Goal: Task Accomplishment & Management: Manage account settings

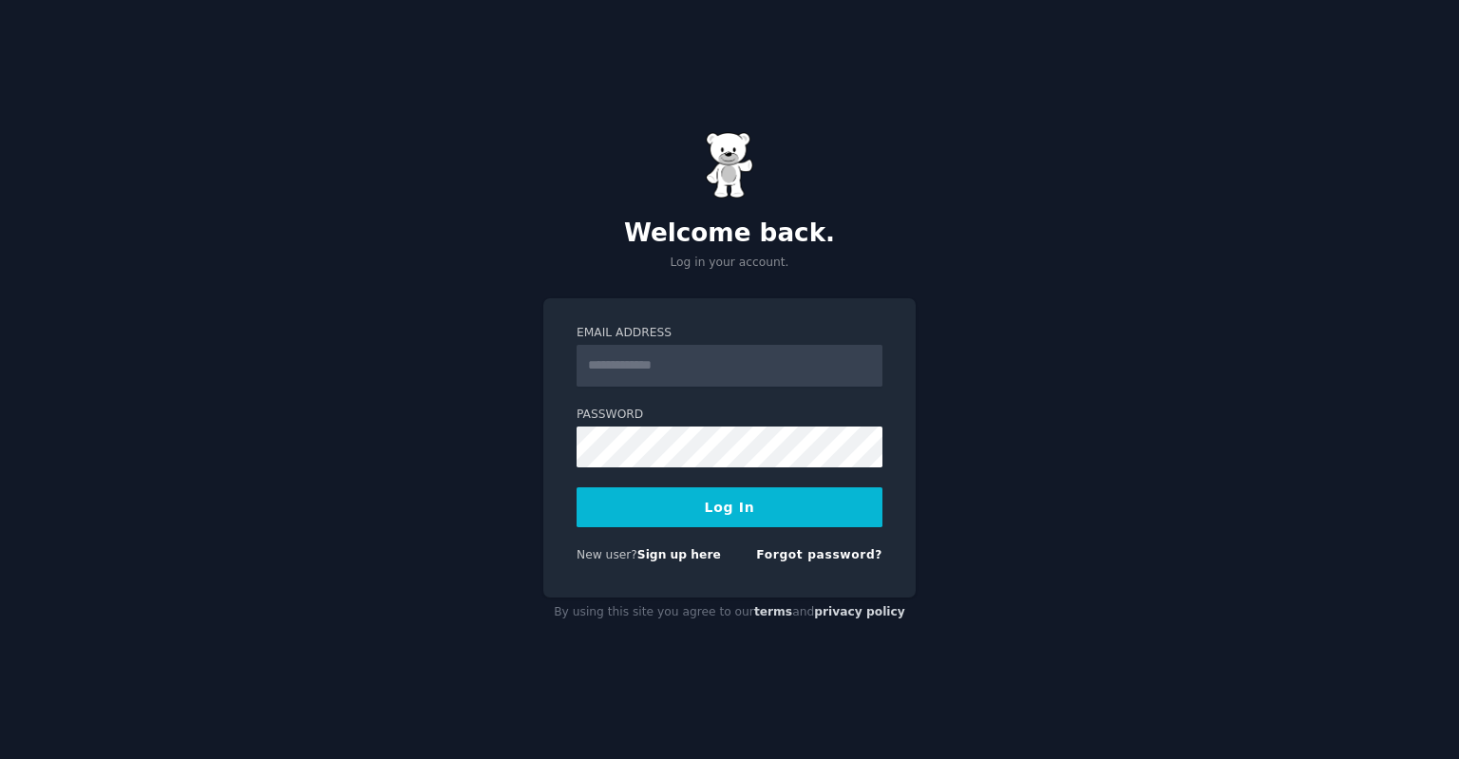
drag, startPoint x: 712, startPoint y: 360, endPoint x: 719, endPoint y: 349, distance: 13.2
click at [712, 360] on input "Email Address" at bounding box center [730, 366] width 306 height 42
type input "**********"
click at [641, 501] on button "Log In" at bounding box center [730, 507] width 306 height 40
click at [533, 423] on div "**********" at bounding box center [729, 379] width 1459 height 759
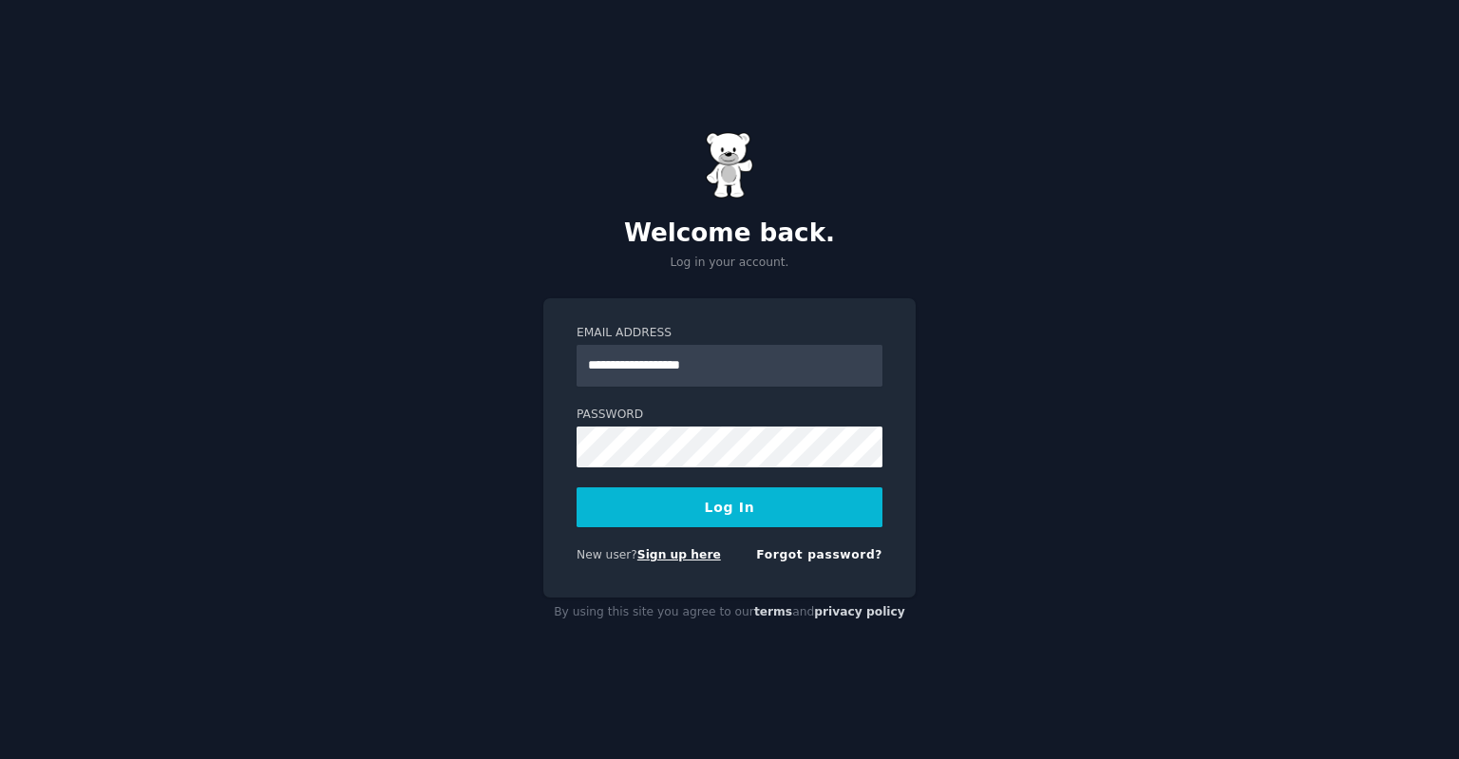
click at [668, 560] on link "Sign up here" at bounding box center [679, 554] width 84 height 13
click at [748, 369] on input "Email Address" at bounding box center [730, 366] width 306 height 42
type input "**********"
click at [375, 435] on div "**********" at bounding box center [729, 379] width 1459 height 759
click at [577, 487] on button "Log In" at bounding box center [730, 507] width 306 height 40
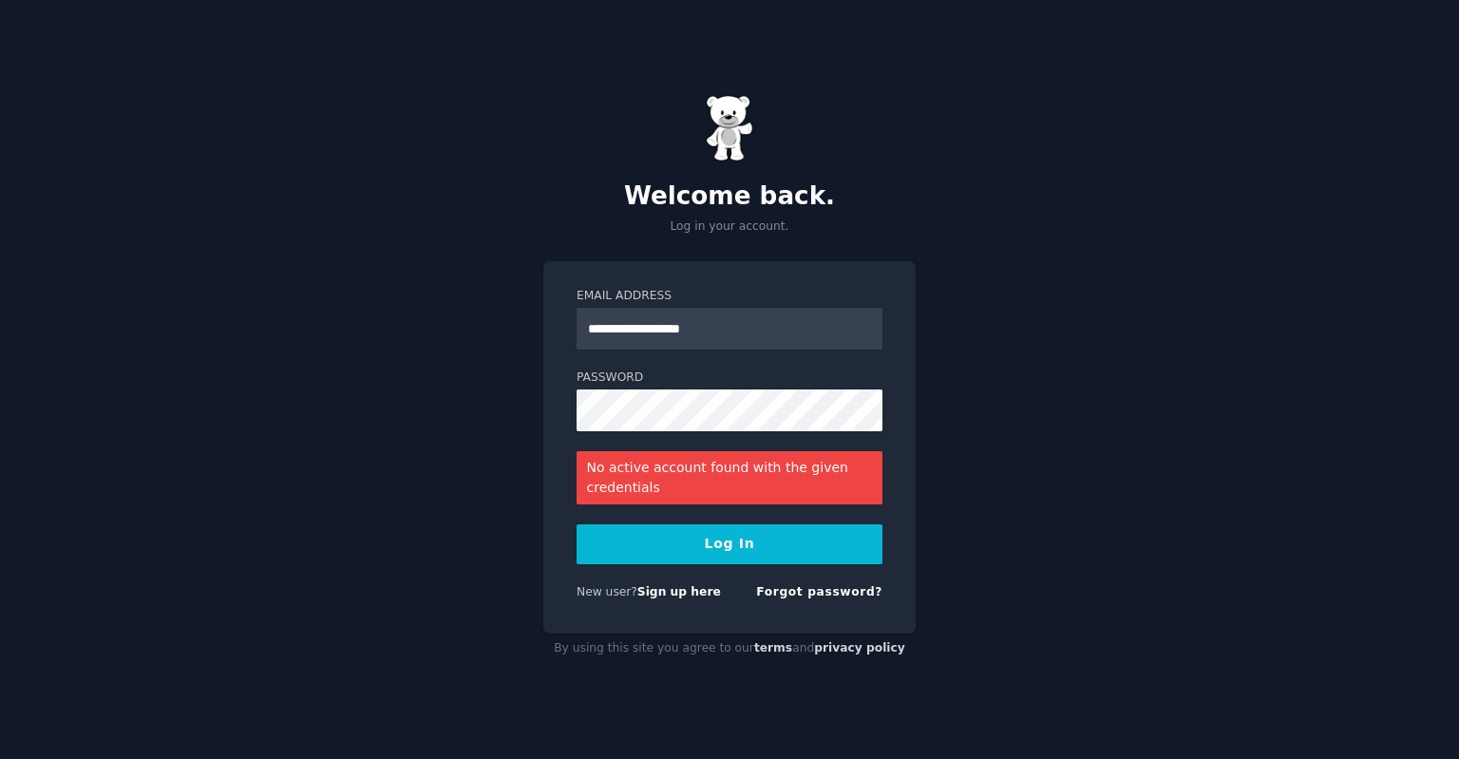
click at [701, 551] on button "Log In" at bounding box center [730, 544] width 306 height 40
click at [691, 588] on link "Sign up here" at bounding box center [679, 591] width 84 height 13
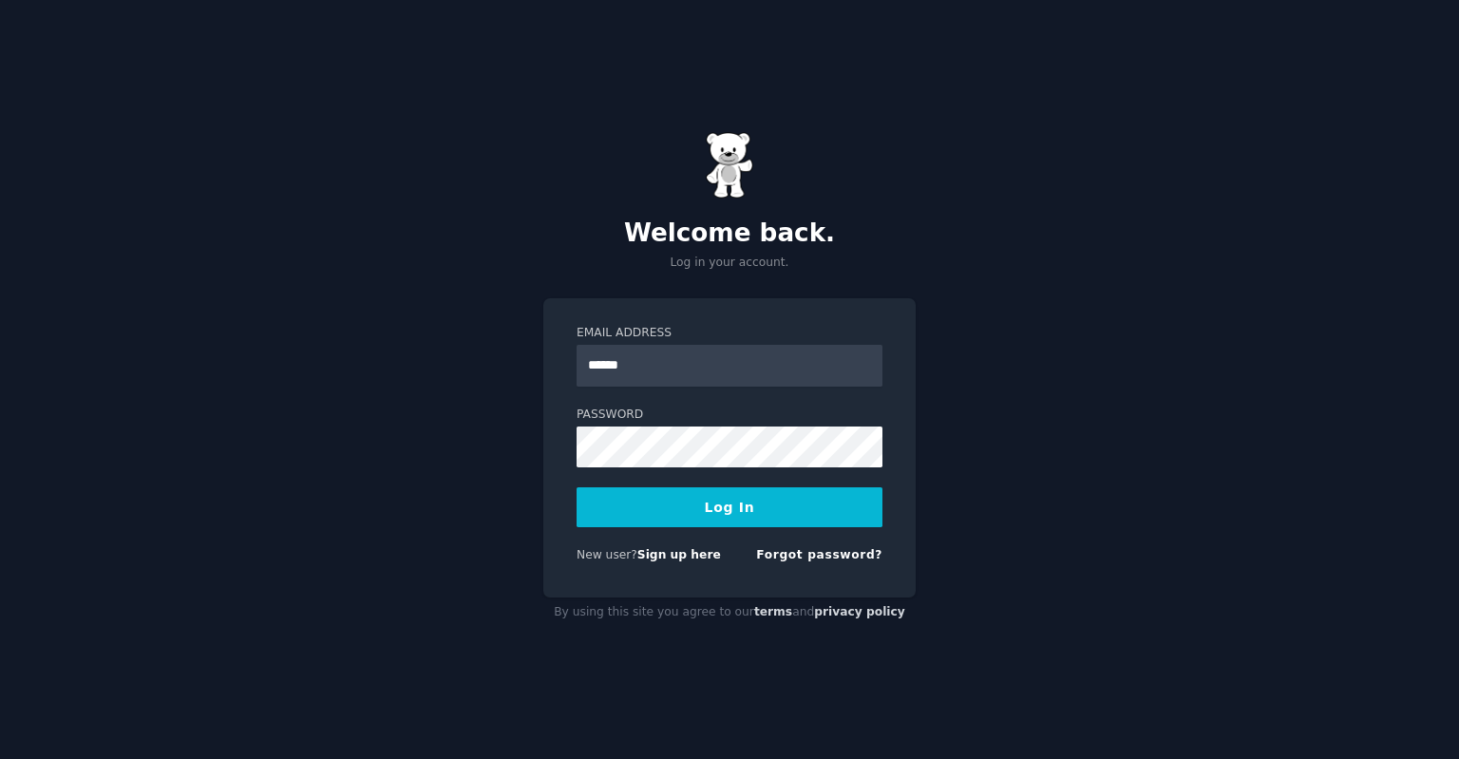
type input "**********"
click at [577, 487] on button "Log In" at bounding box center [730, 507] width 306 height 40
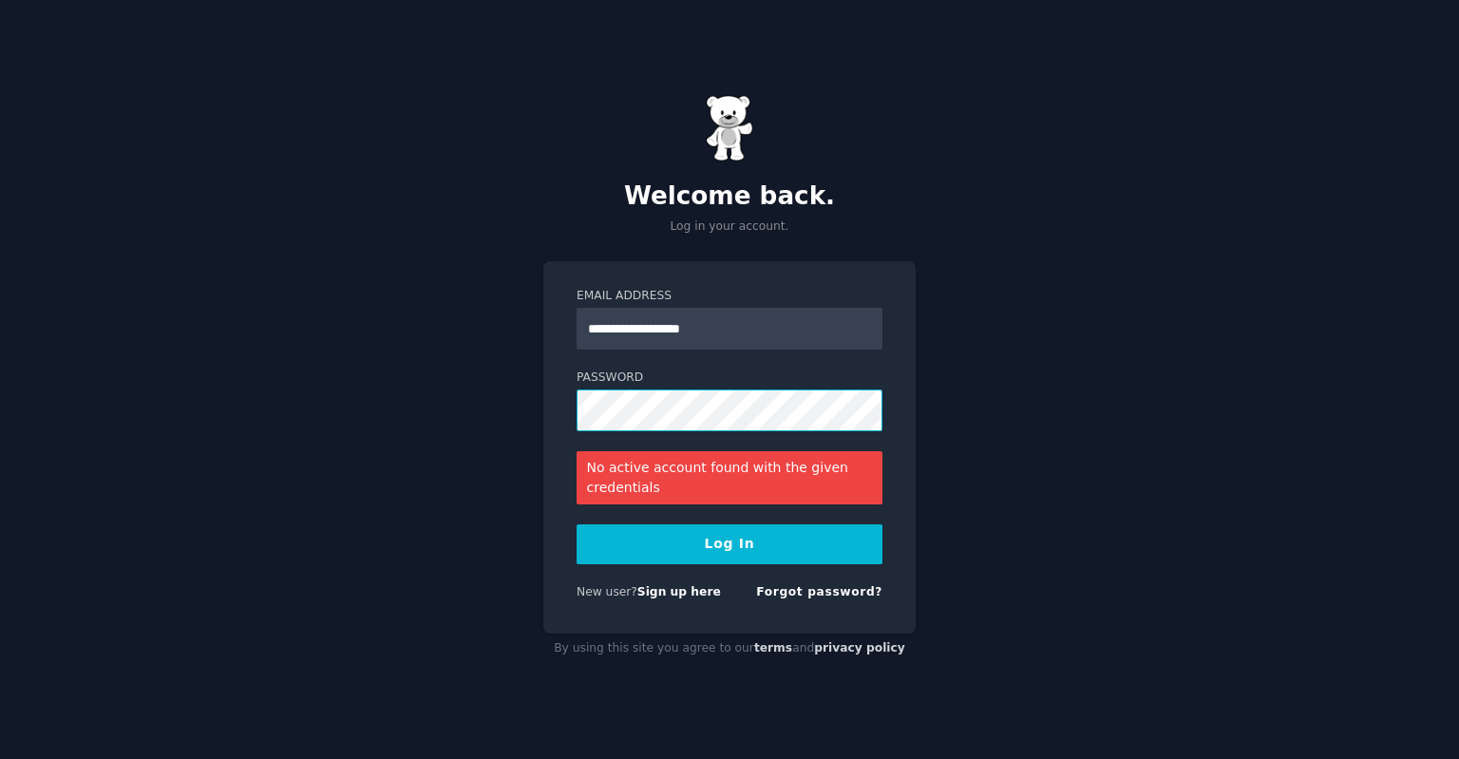
click at [577, 524] on button "Log In" at bounding box center [730, 544] width 306 height 40
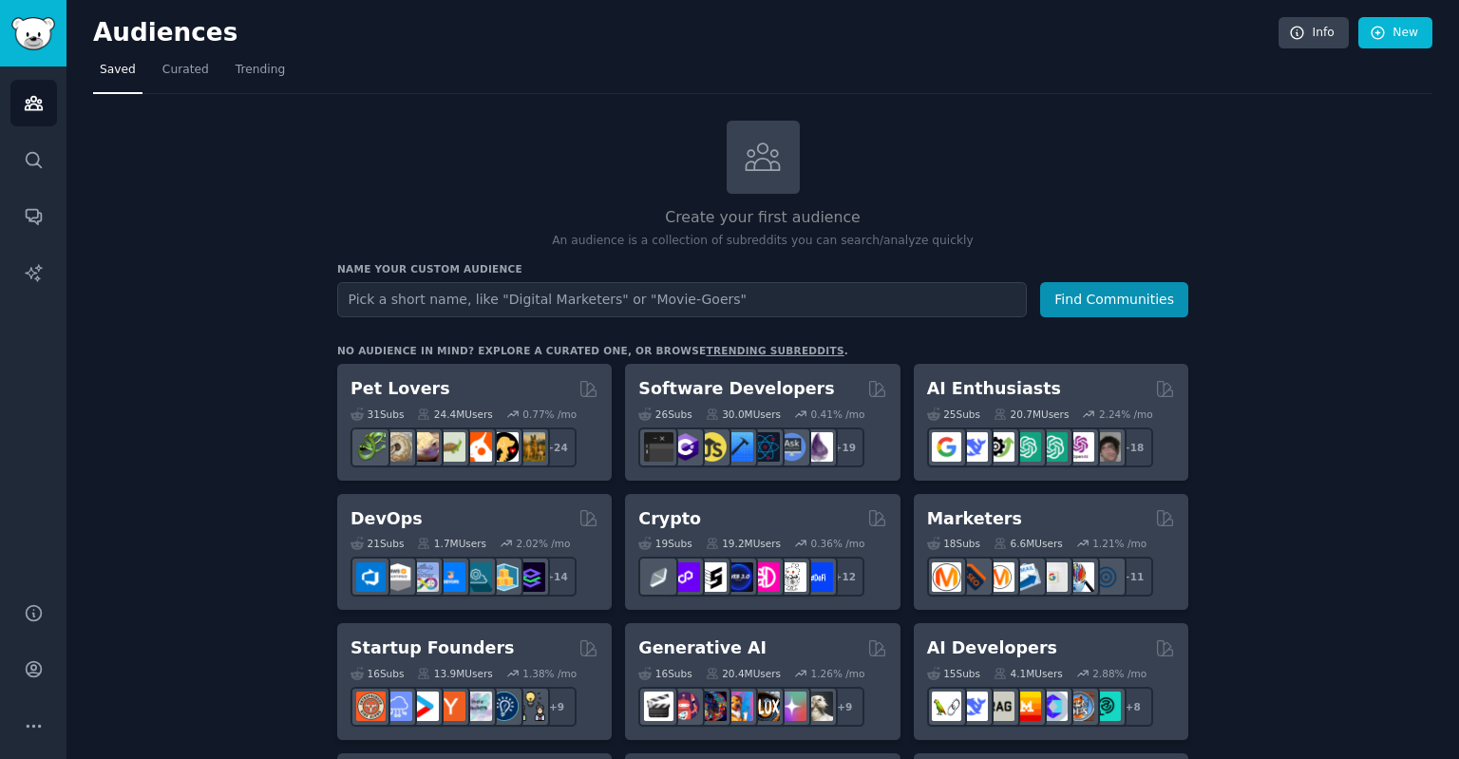
click at [452, 137] on div "Create your first audience An audience is a collection of subreddits you can se…" at bounding box center [762, 185] width 851 height 129
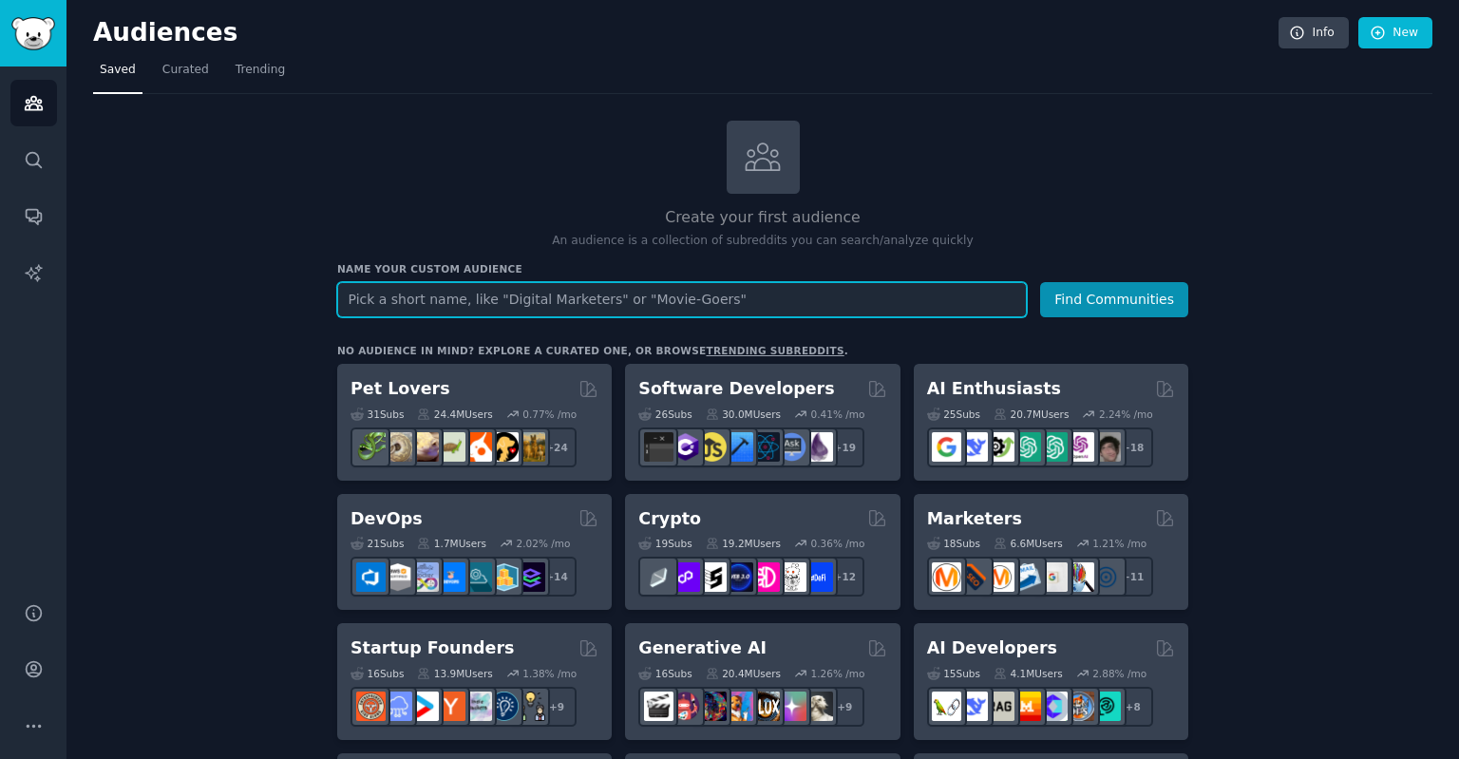
click at [437, 289] on input "text" at bounding box center [682, 299] width 690 height 35
type input "baseus"
click at [1040, 282] on button "Find Communities" at bounding box center [1114, 299] width 148 height 35
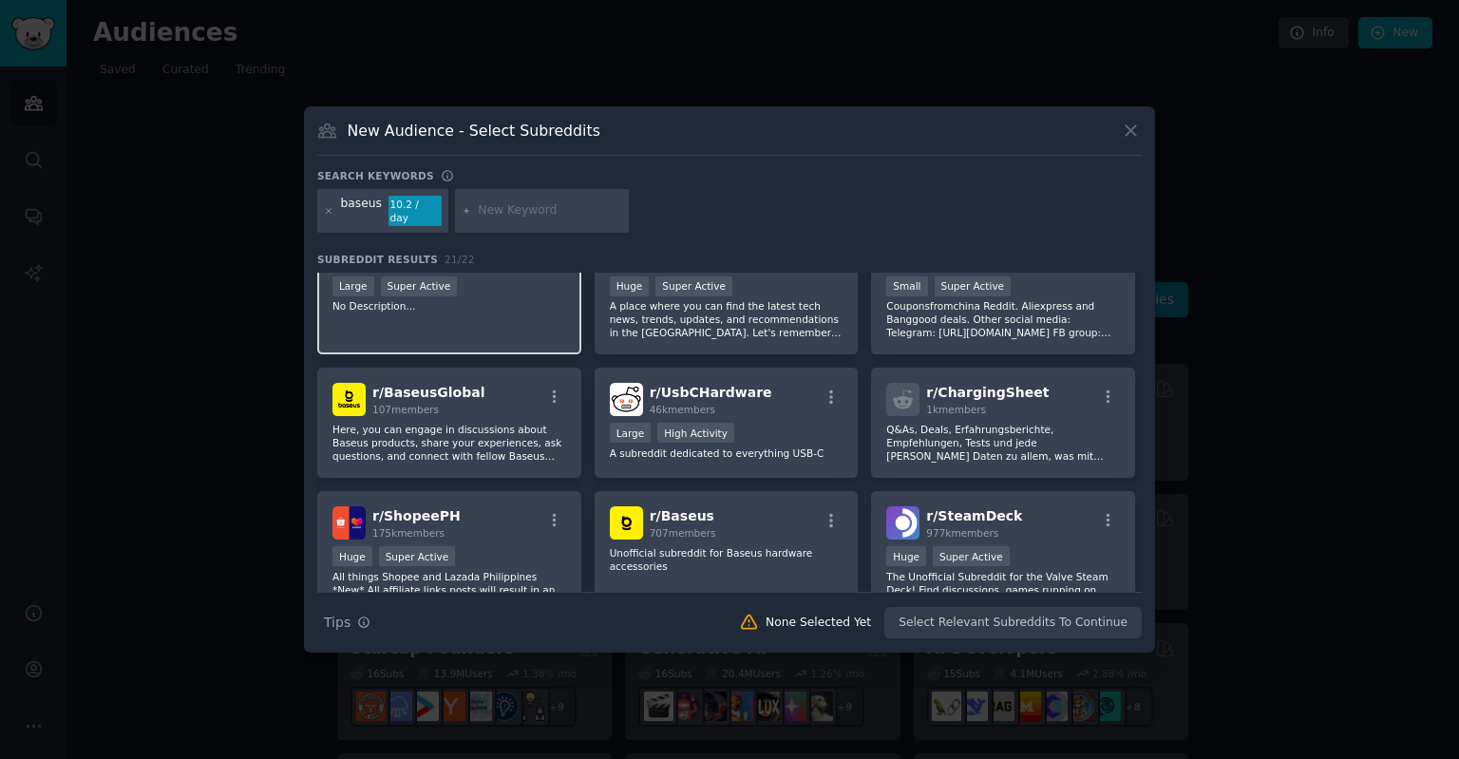
scroll to position [95, 0]
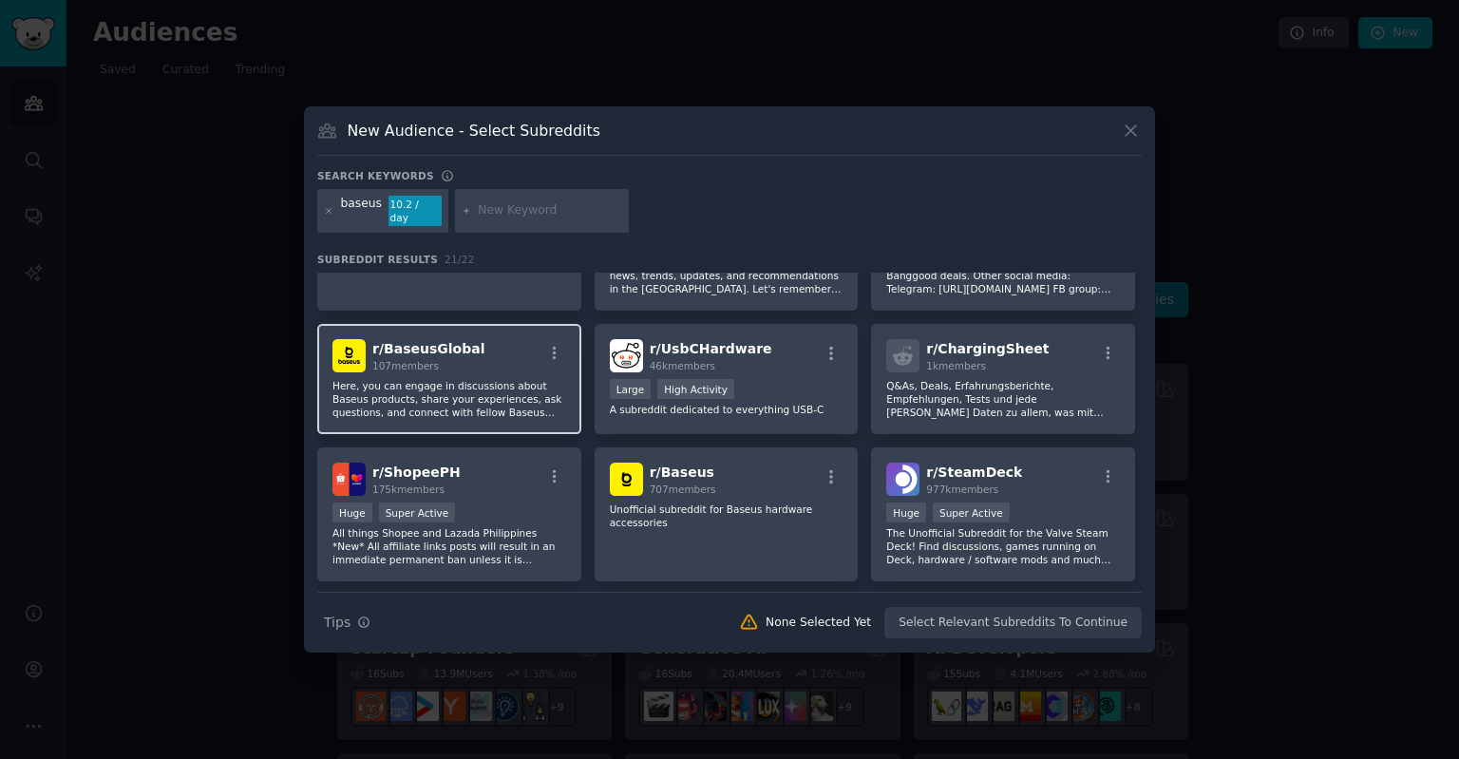
click at [472, 379] on p "Here, you can engage in discussions about Baseus products, share your experienc…" at bounding box center [449, 399] width 234 height 40
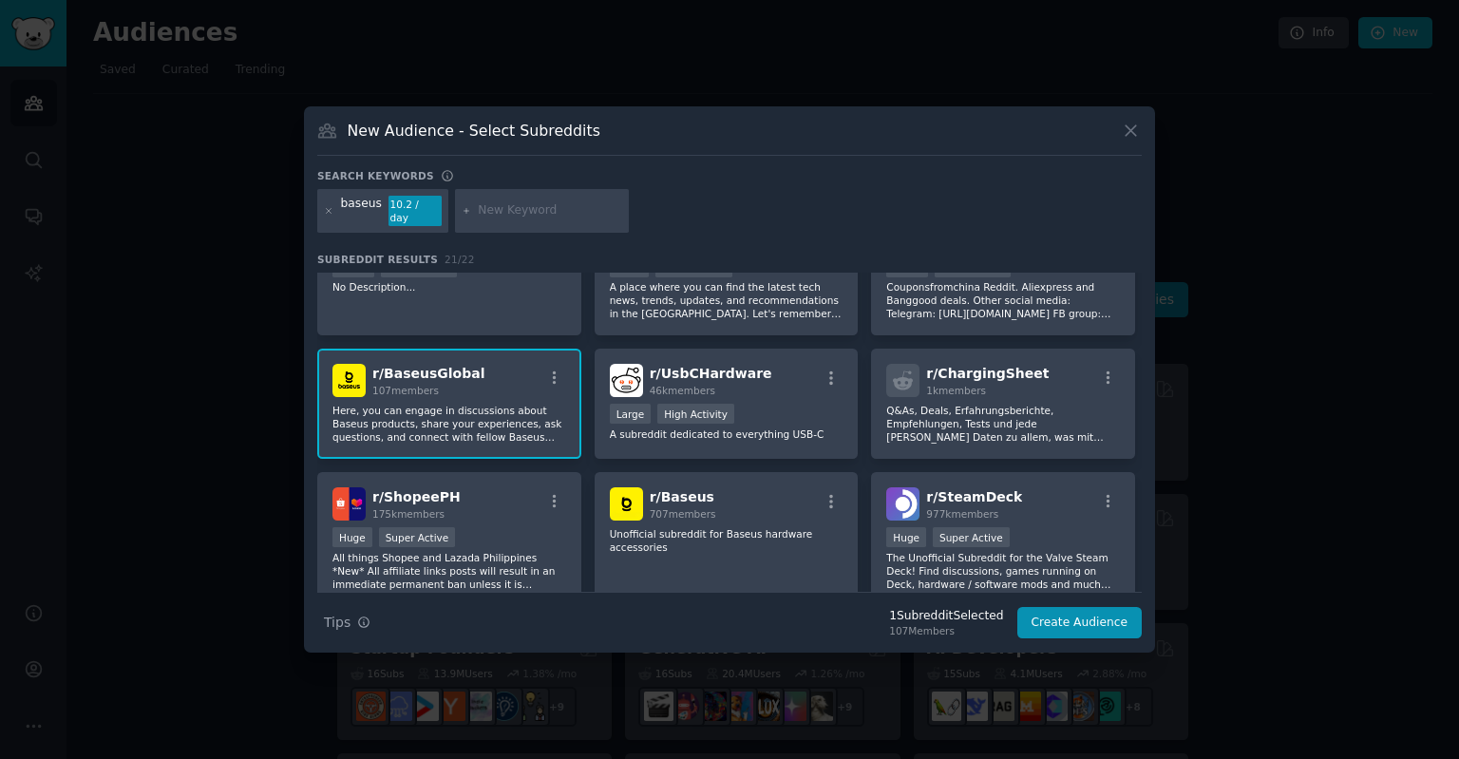
scroll to position [0, 0]
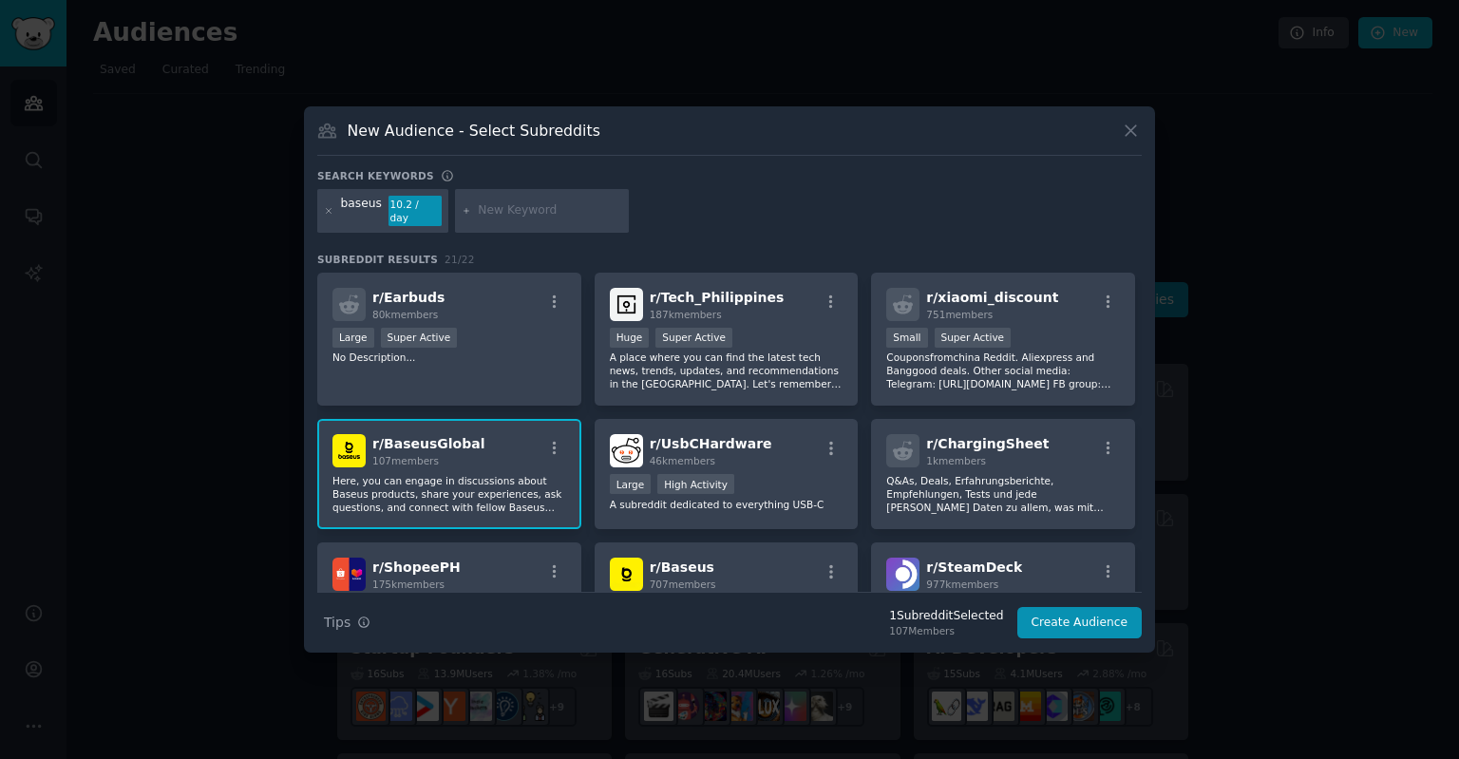
click at [1223, 156] on div at bounding box center [729, 379] width 1459 height 759
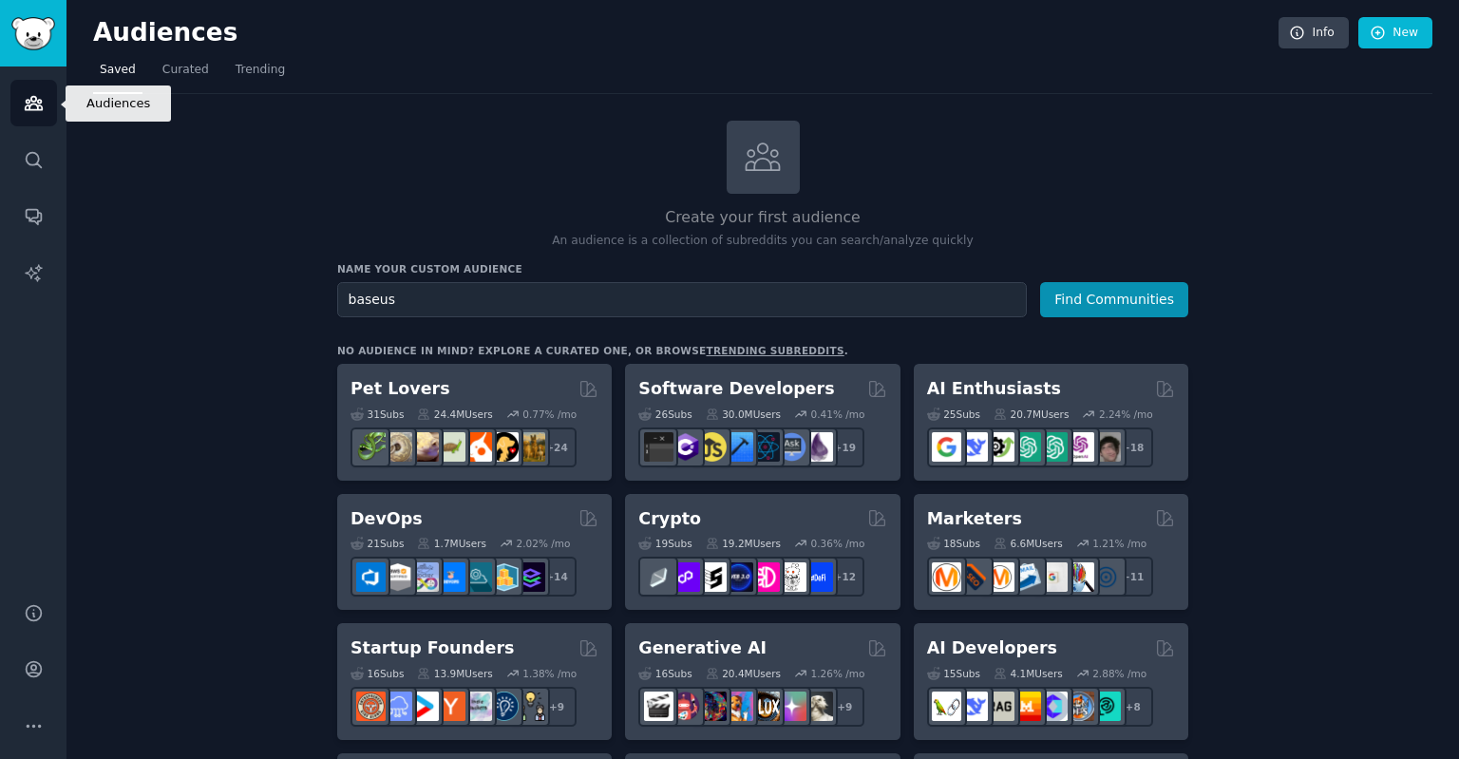
click at [42, 100] on icon "Sidebar" at bounding box center [34, 103] width 20 height 20
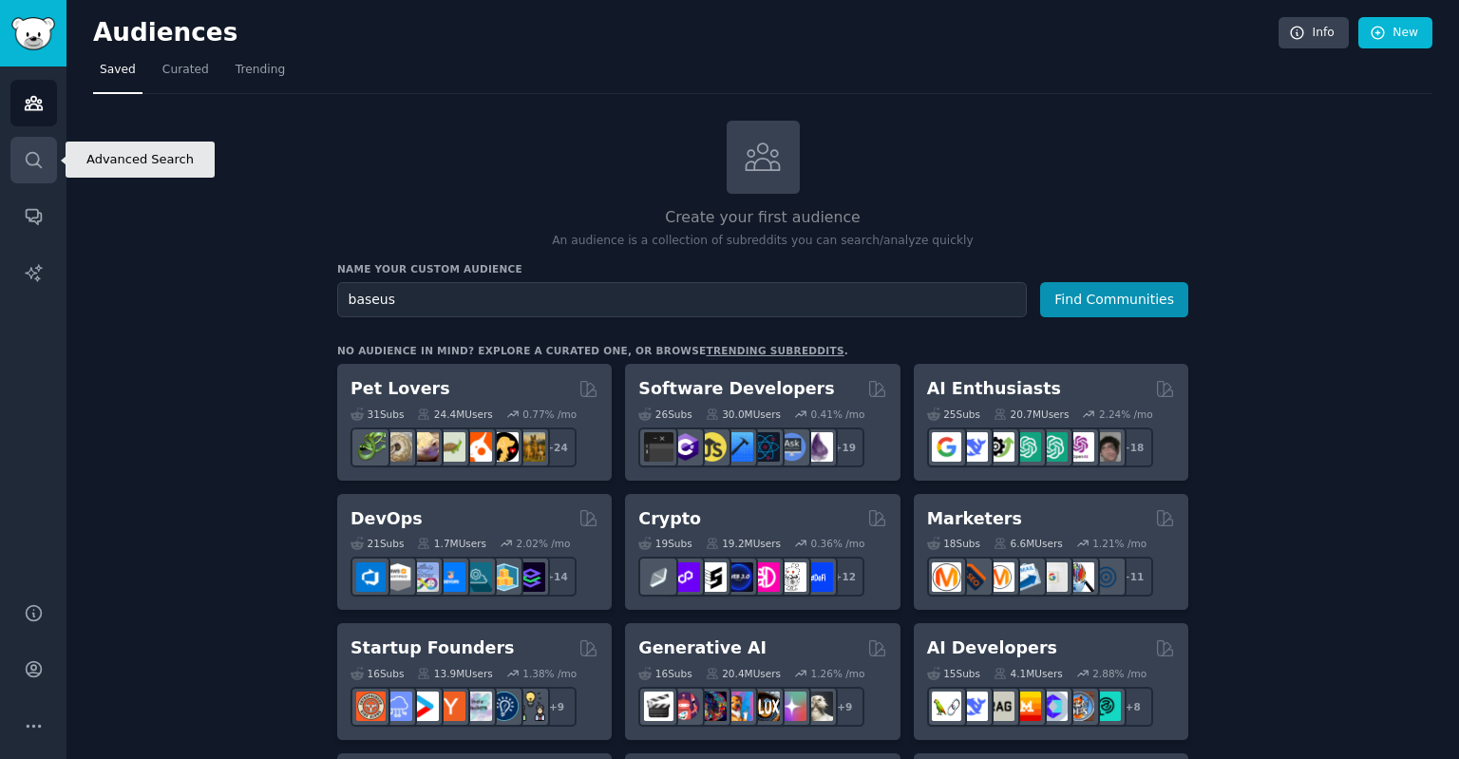
click at [31, 174] on link "Search" at bounding box center [33, 160] width 47 height 47
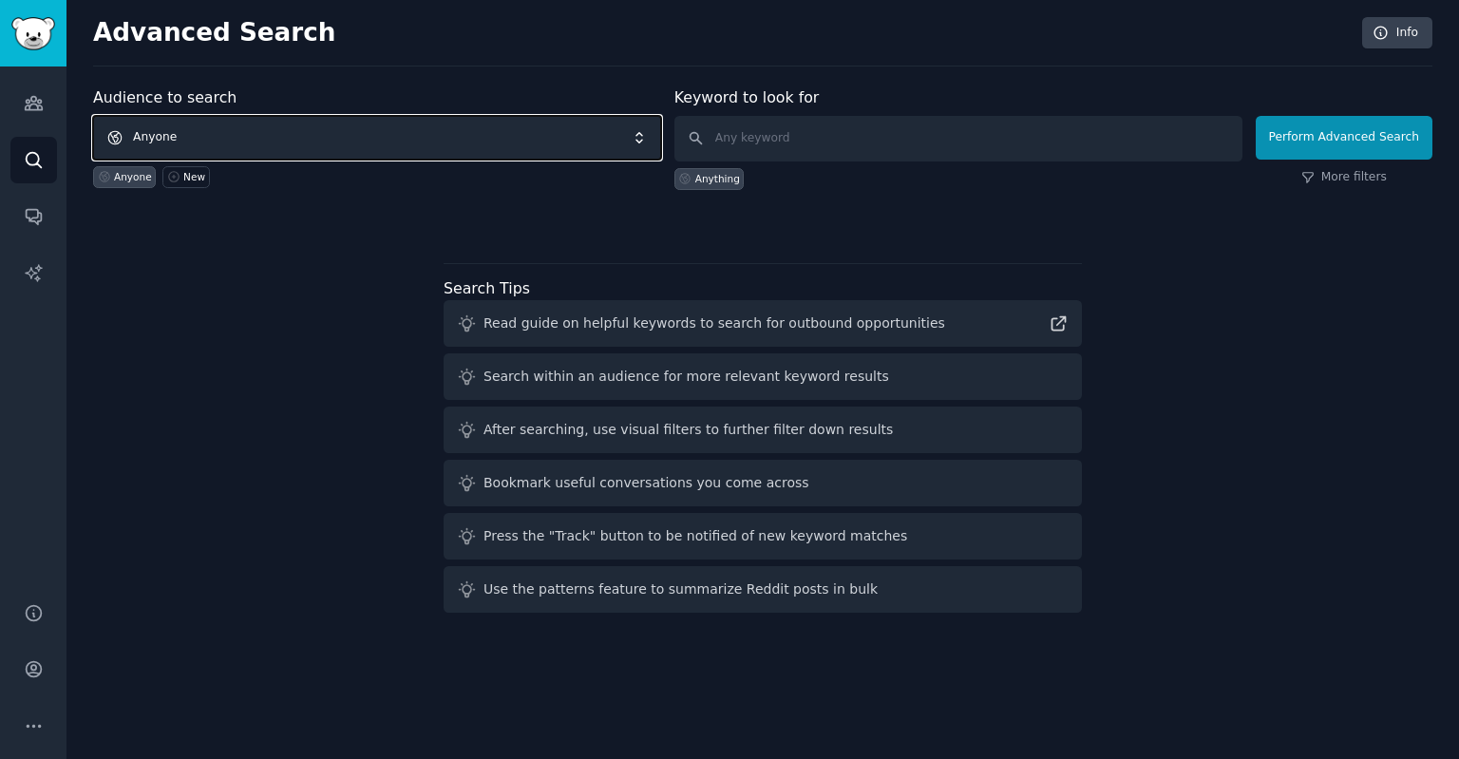
click at [315, 134] on span "Anyone" at bounding box center [377, 138] width 568 height 44
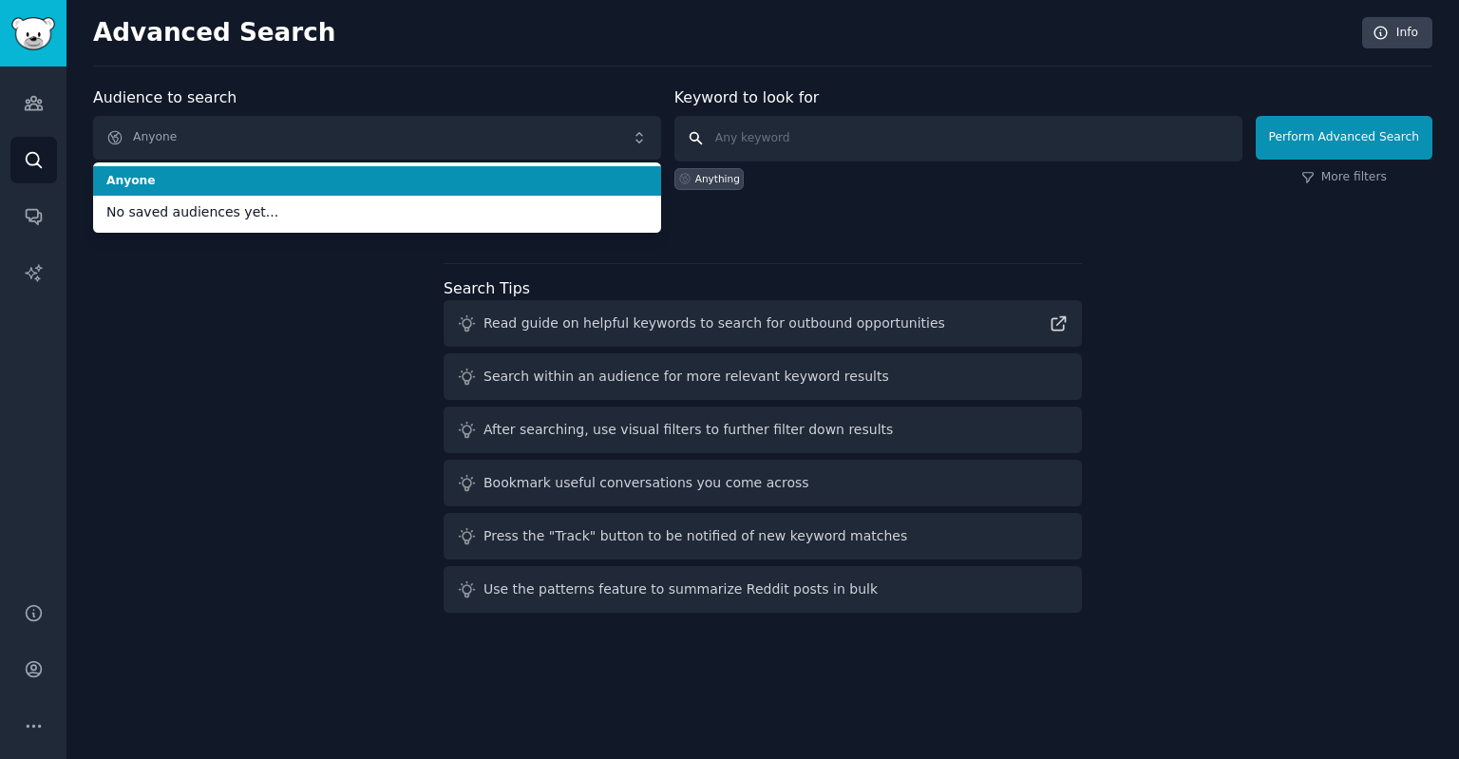
click at [748, 131] on input "text" at bounding box center [958, 139] width 568 height 46
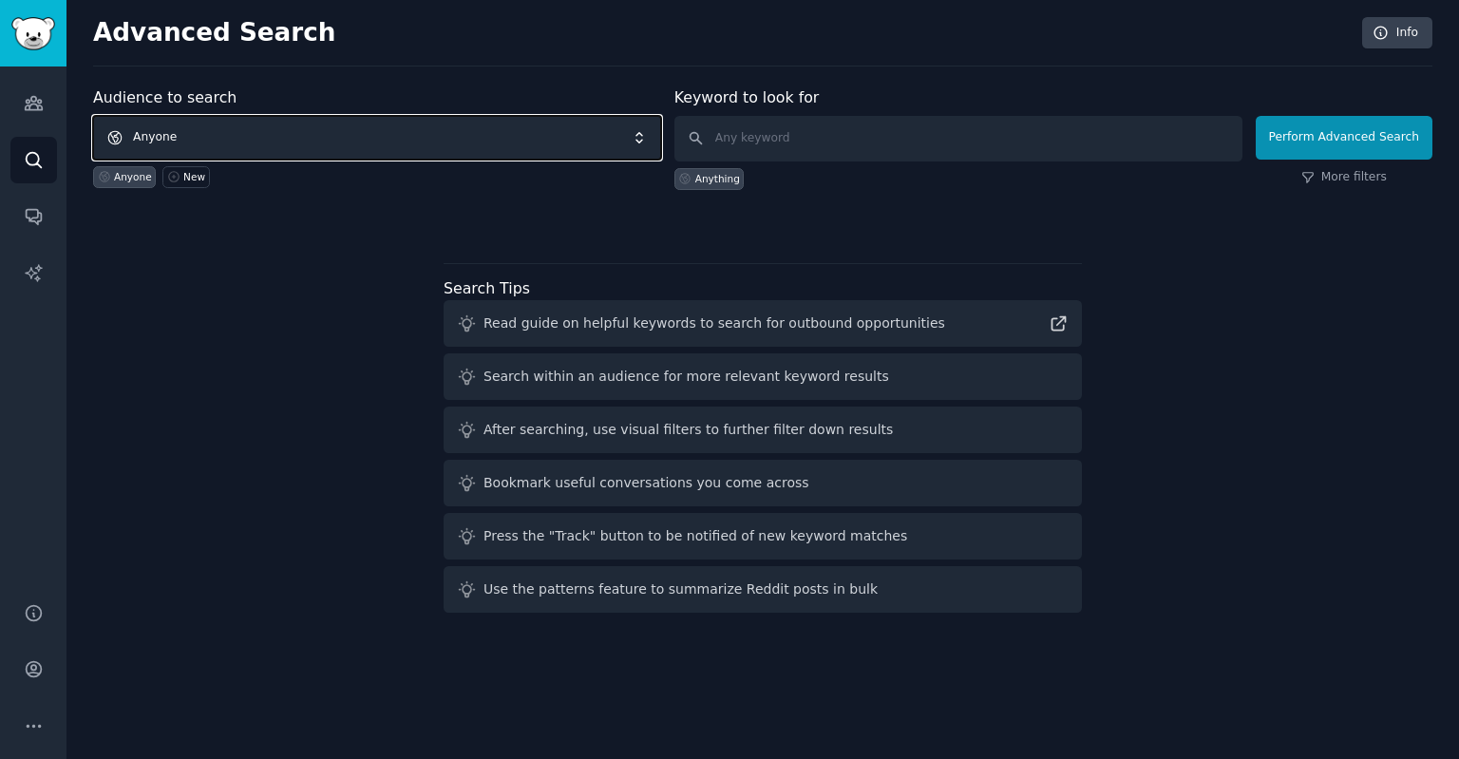
click at [482, 141] on span "Anyone" at bounding box center [377, 138] width 568 height 44
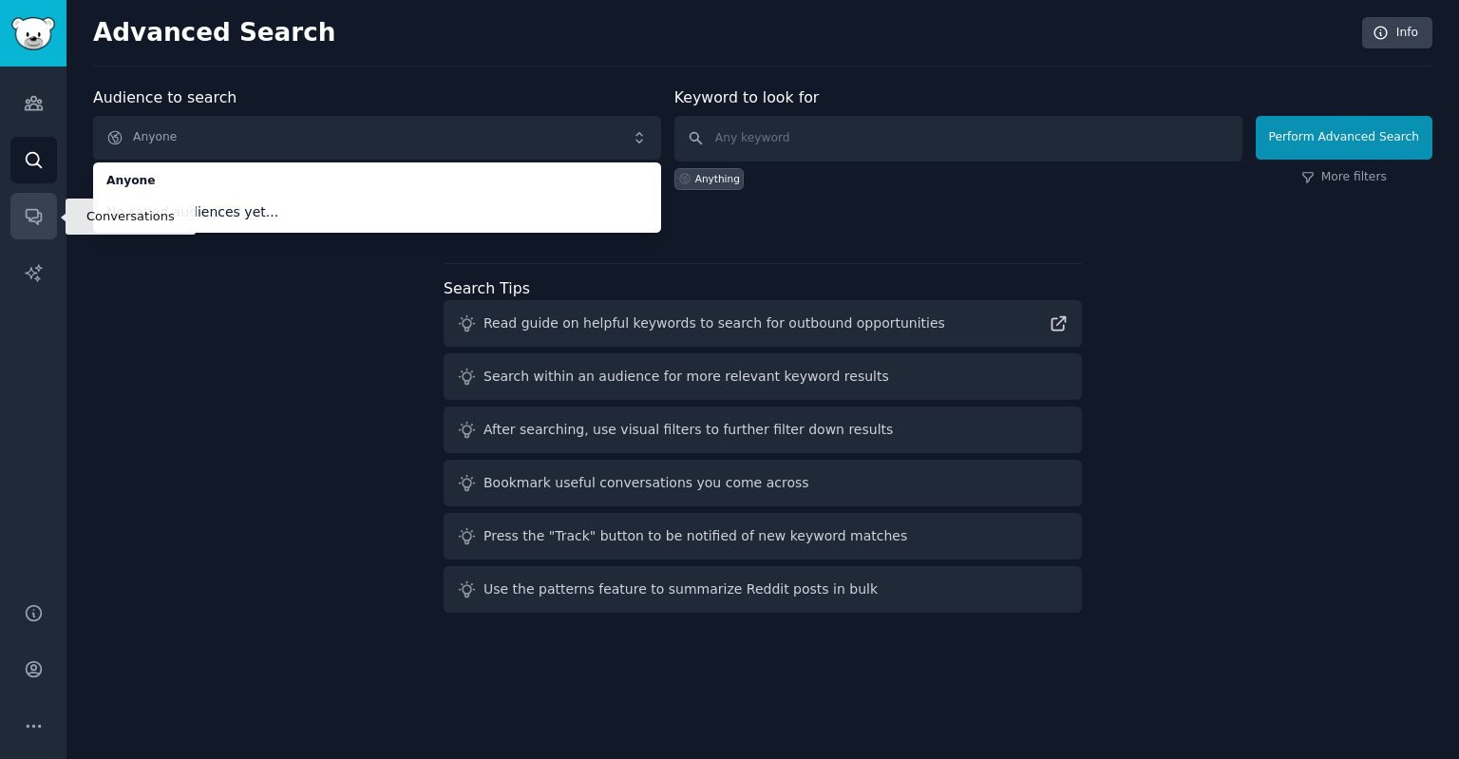
click at [34, 220] on icon "Sidebar" at bounding box center [33, 217] width 15 height 15
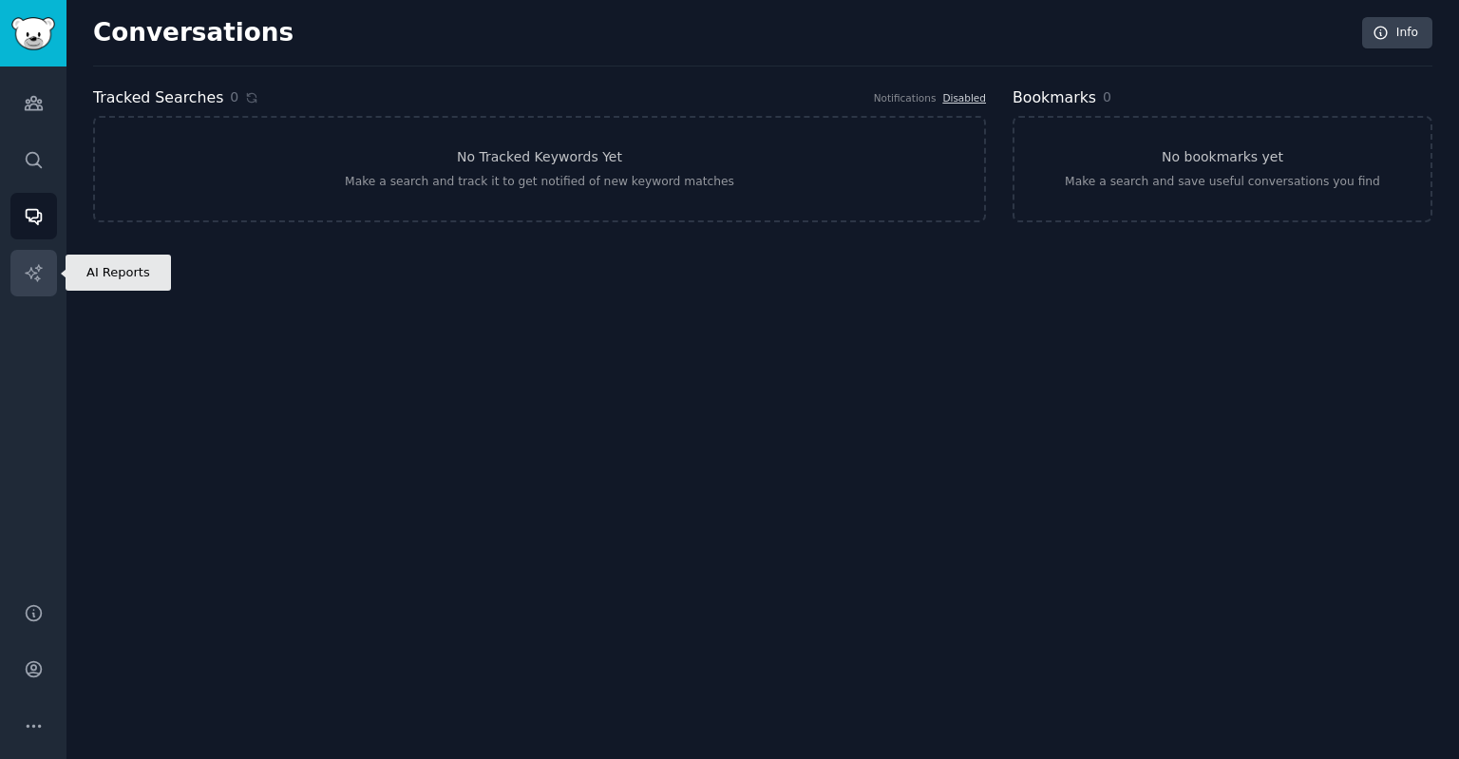
click at [14, 281] on link "AI Reports" at bounding box center [33, 273] width 47 height 47
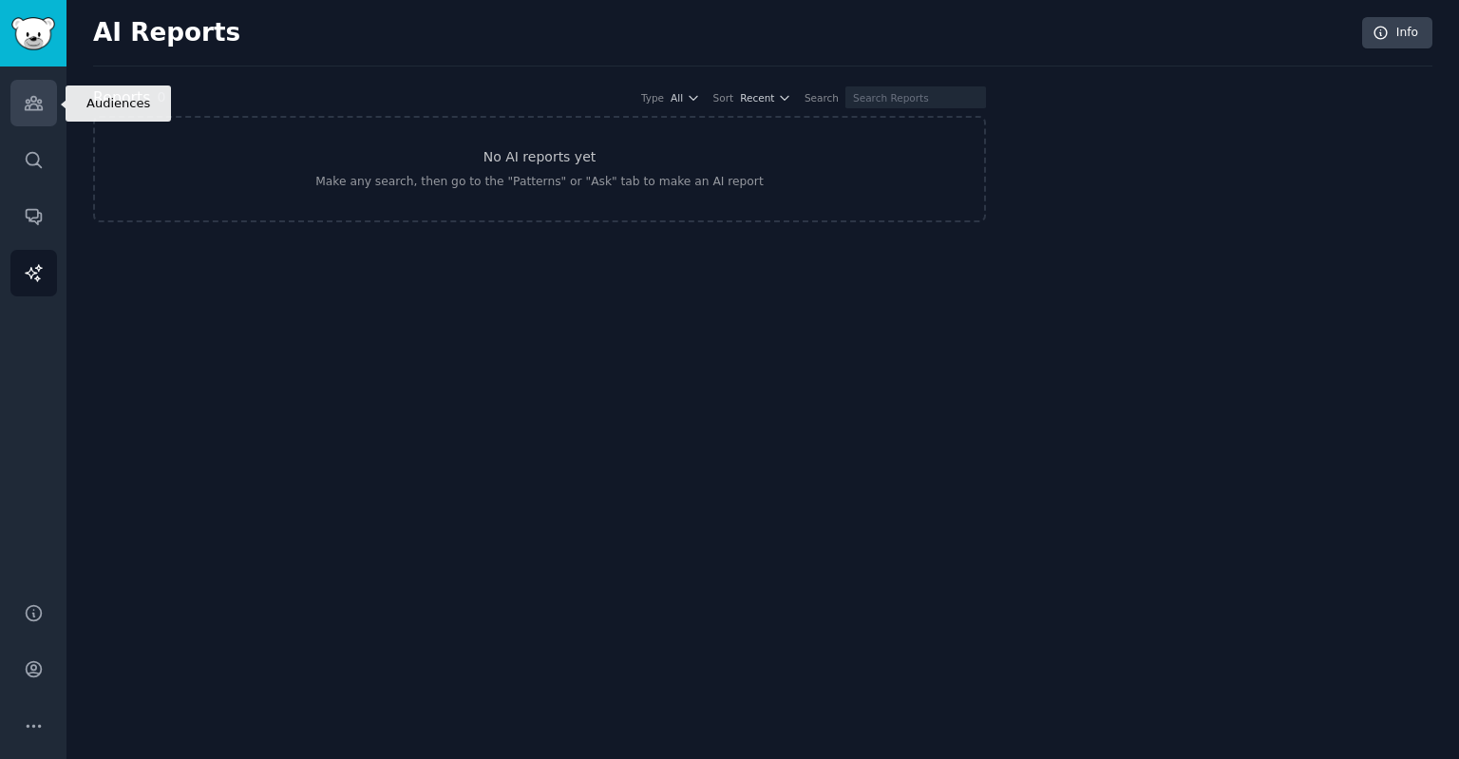
click at [29, 102] on icon "Sidebar" at bounding box center [33, 103] width 17 height 13
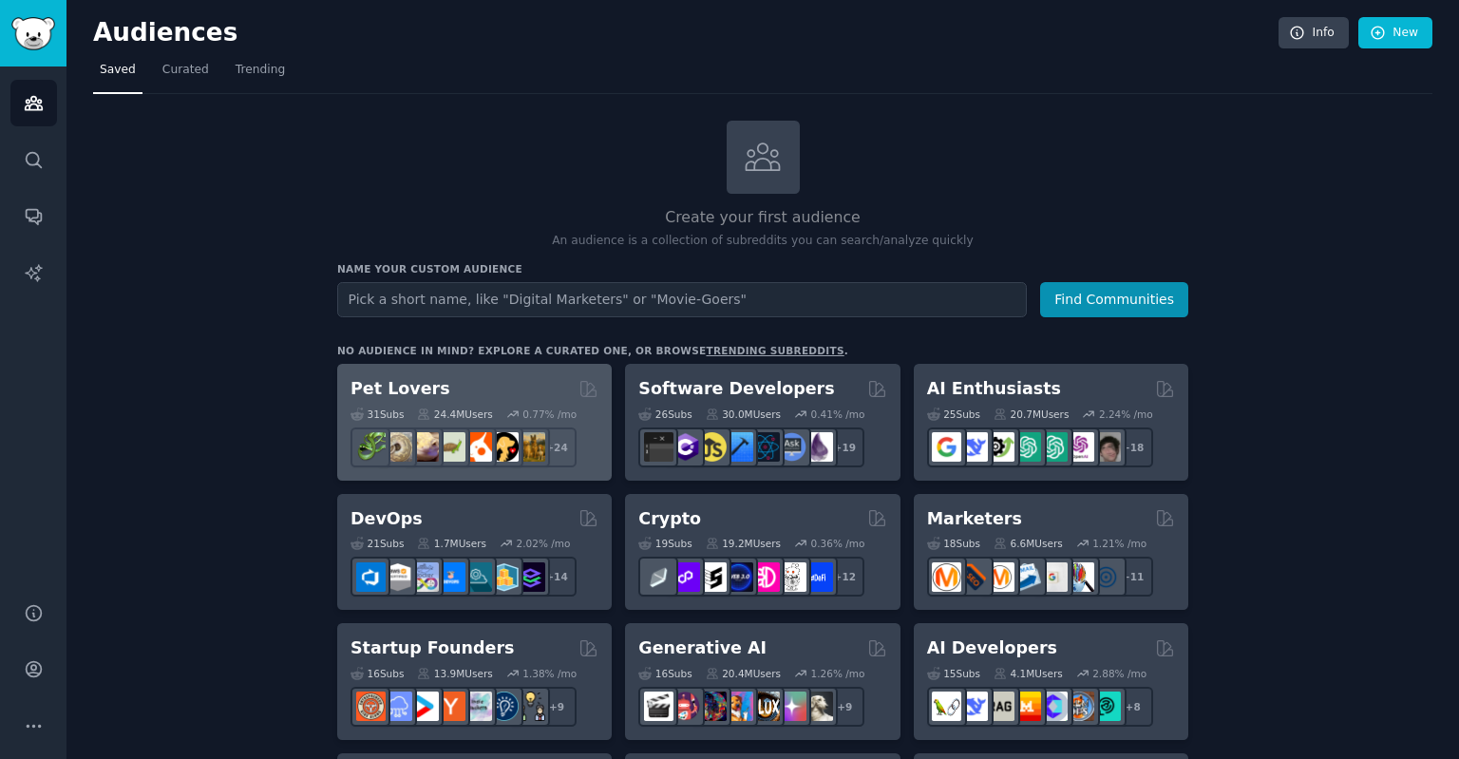
click at [451, 382] on div "Pet Lovers" at bounding box center [474, 389] width 248 height 24
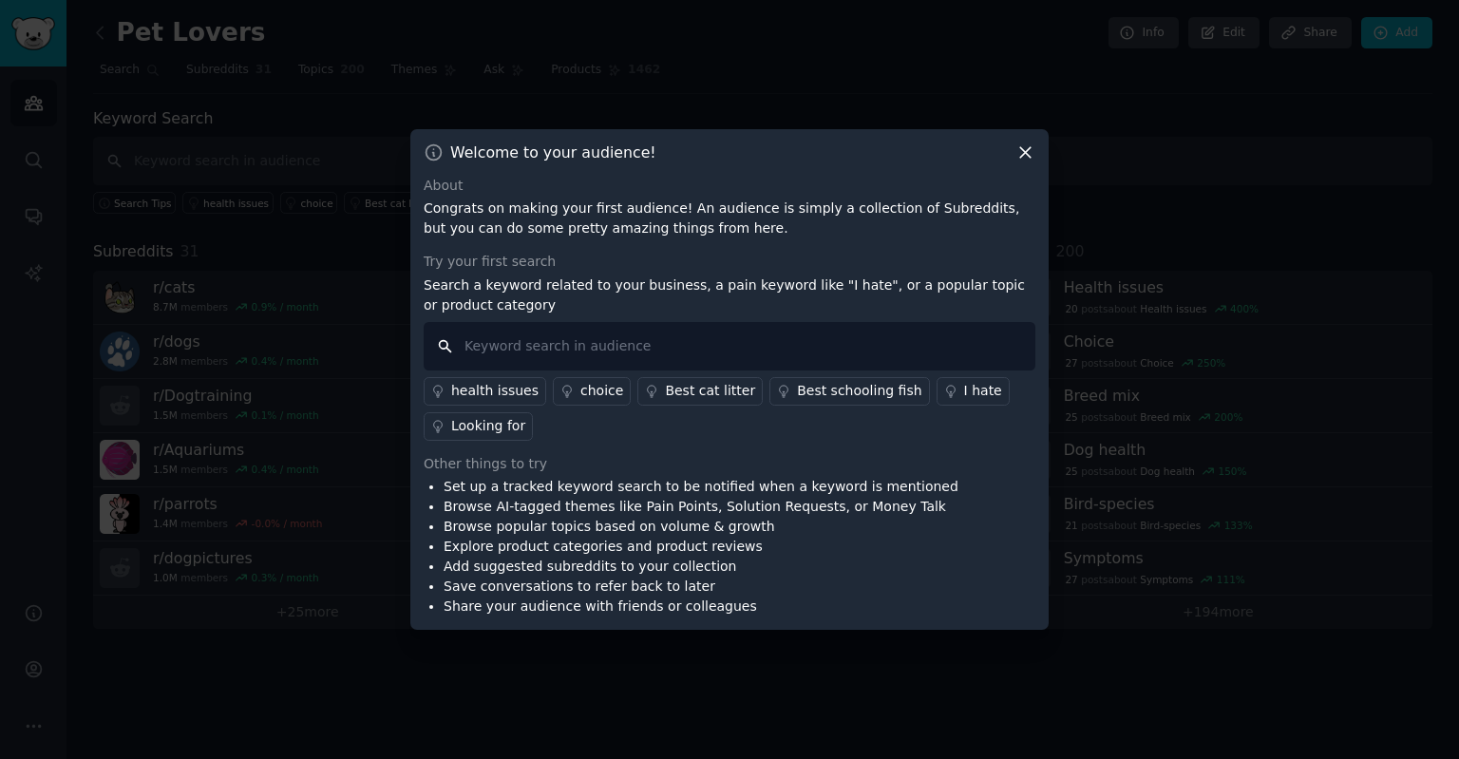
click at [522, 330] on input "text" at bounding box center [730, 346] width 612 height 48
click at [721, 388] on div "Best cat litter" at bounding box center [710, 391] width 90 height 20
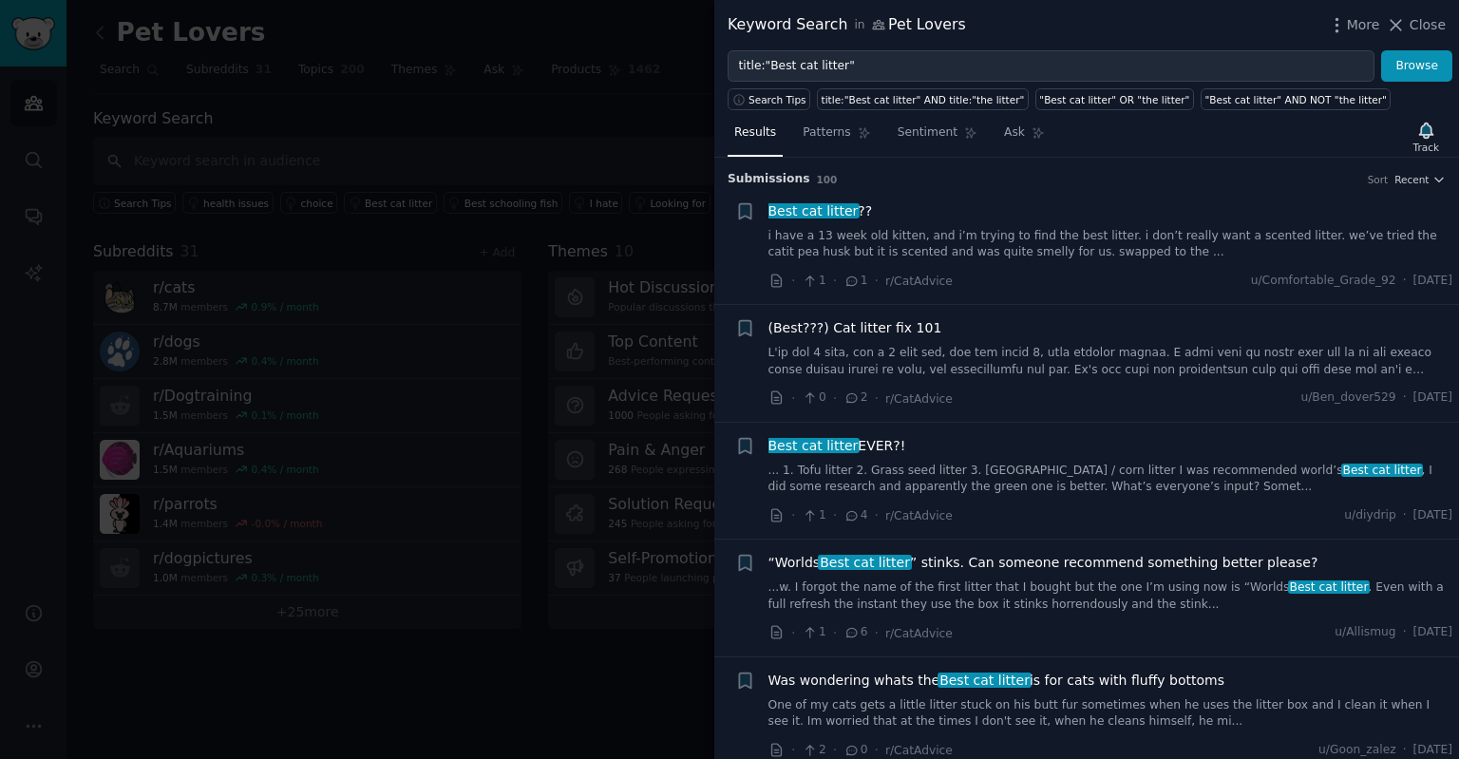
click at [399, 75] on div at bounding box center [729, 379] width 1459 height 759
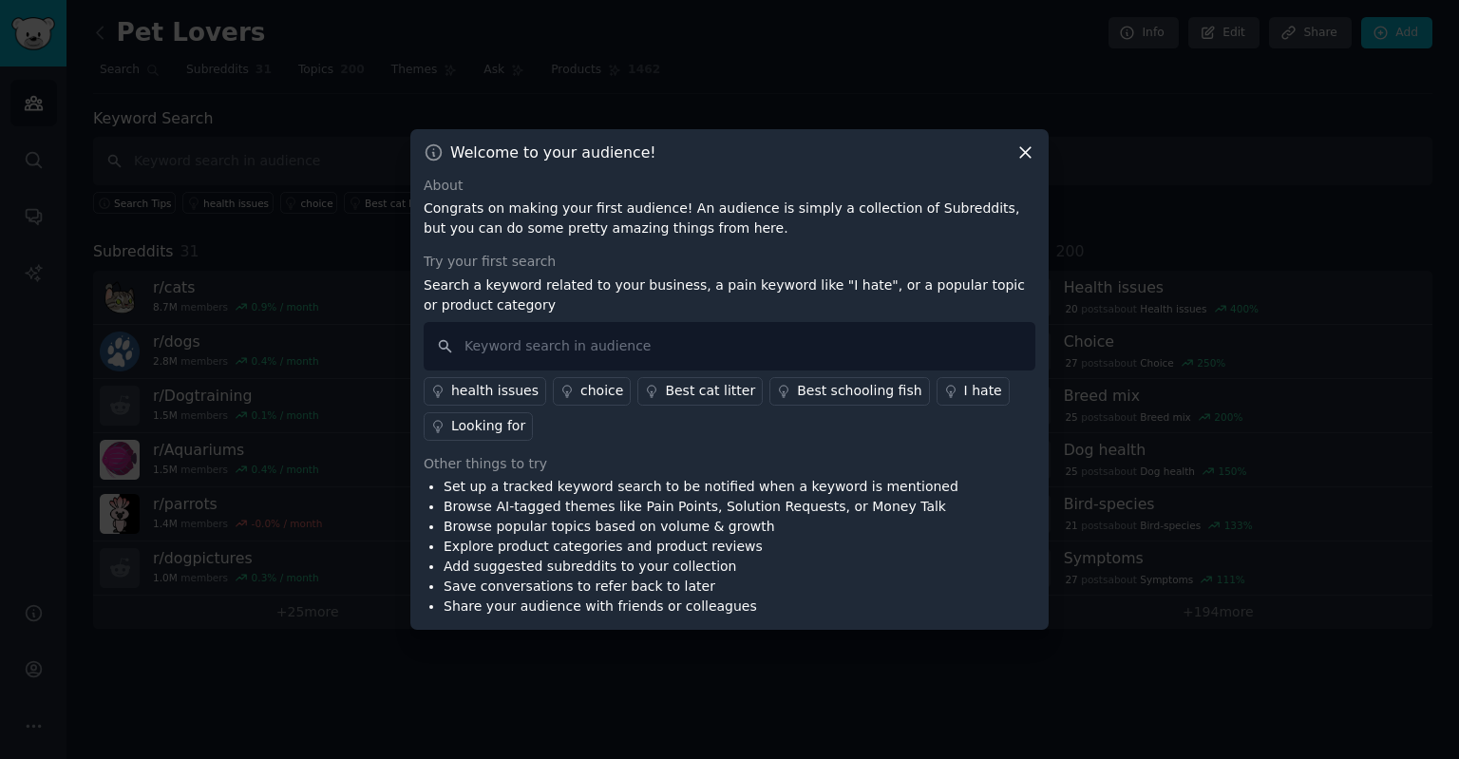
click at [1030, 144] on icon at bounding box center [1025, 152] width 20 height 20
click at [1032, 156] on icon at bounding box center [1025, 152] width 20 height 20
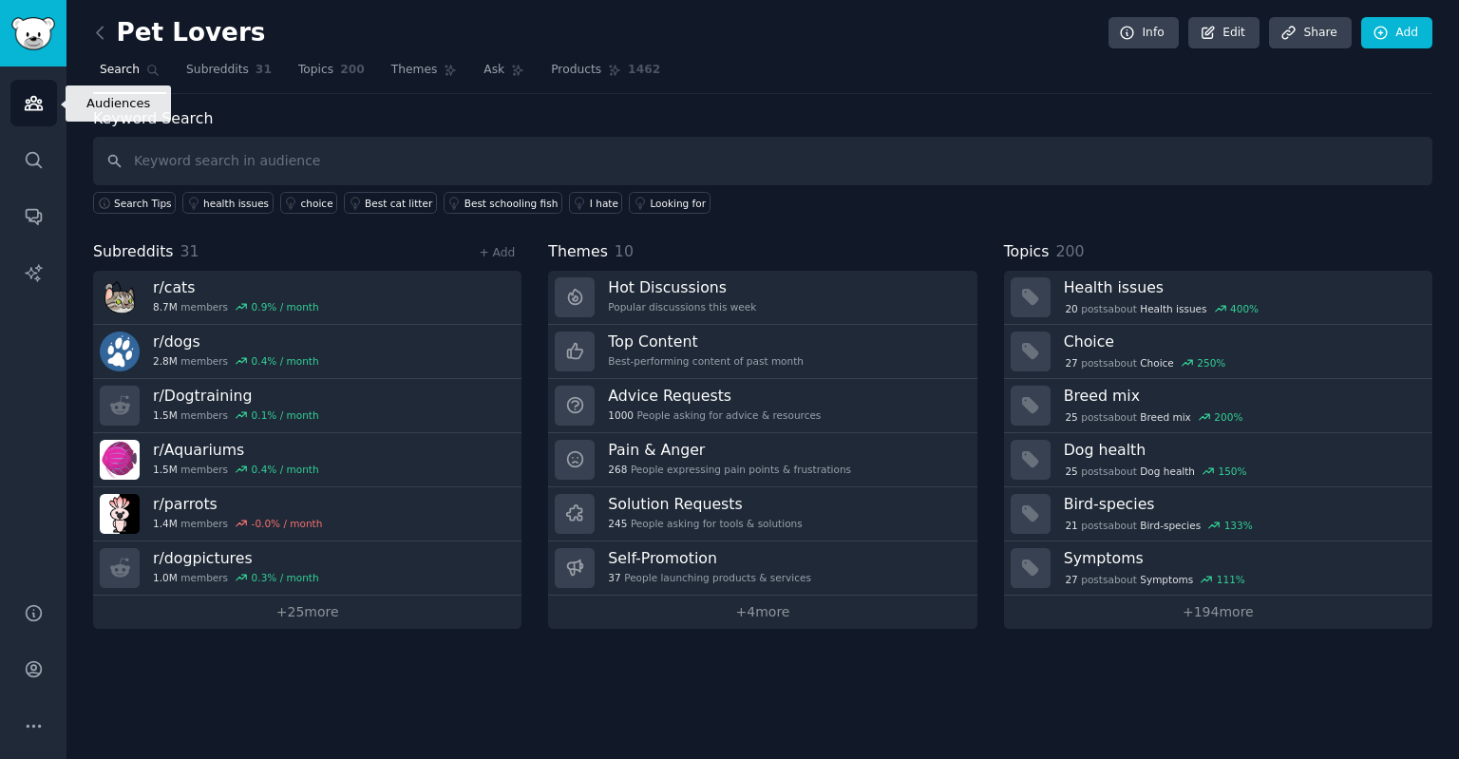
click at [34, 93] on icon "Sidebar" at bounding box center [34, 103] width 20 height 20
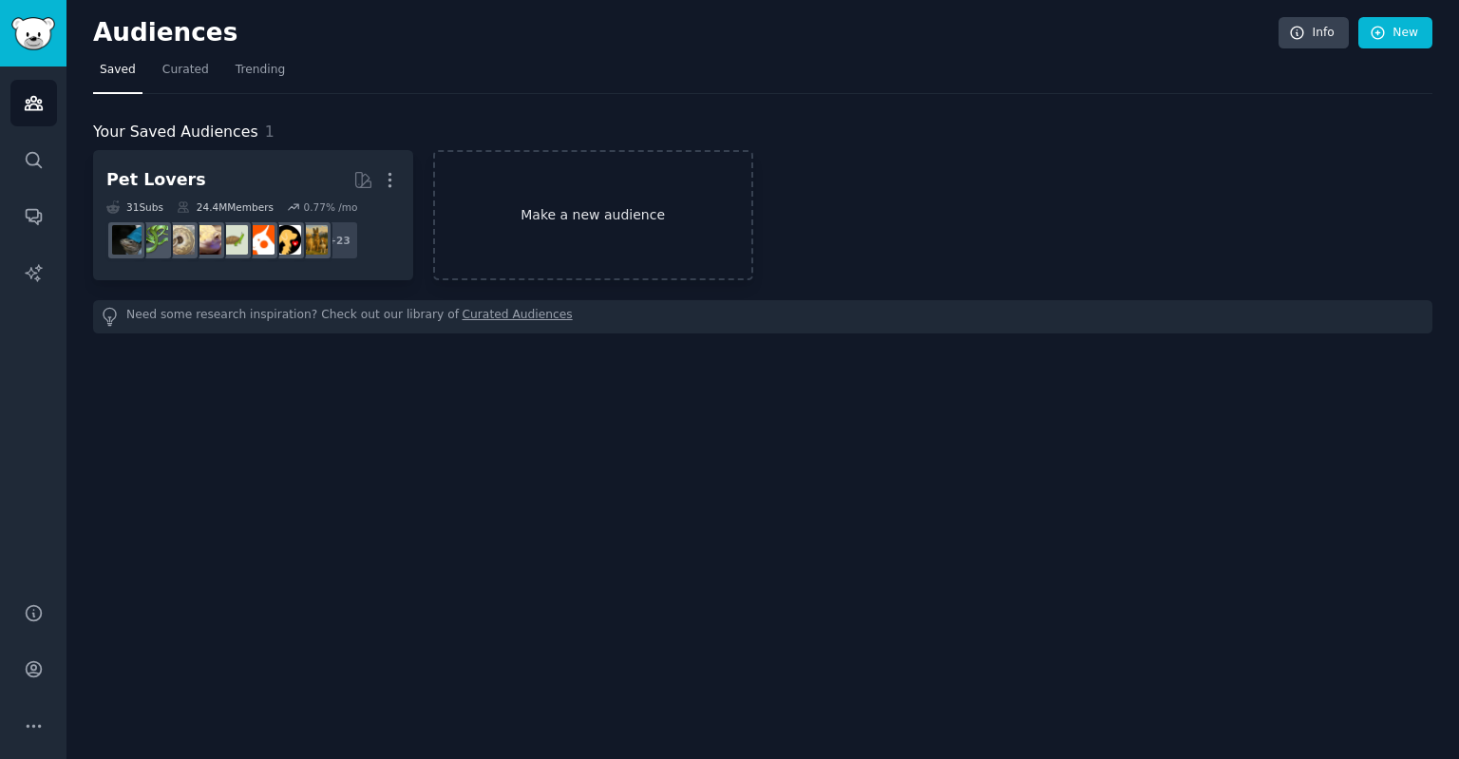
click at [568, 207] on link "Make a new audience" at bounding box center [593, 215] width 320 height 130
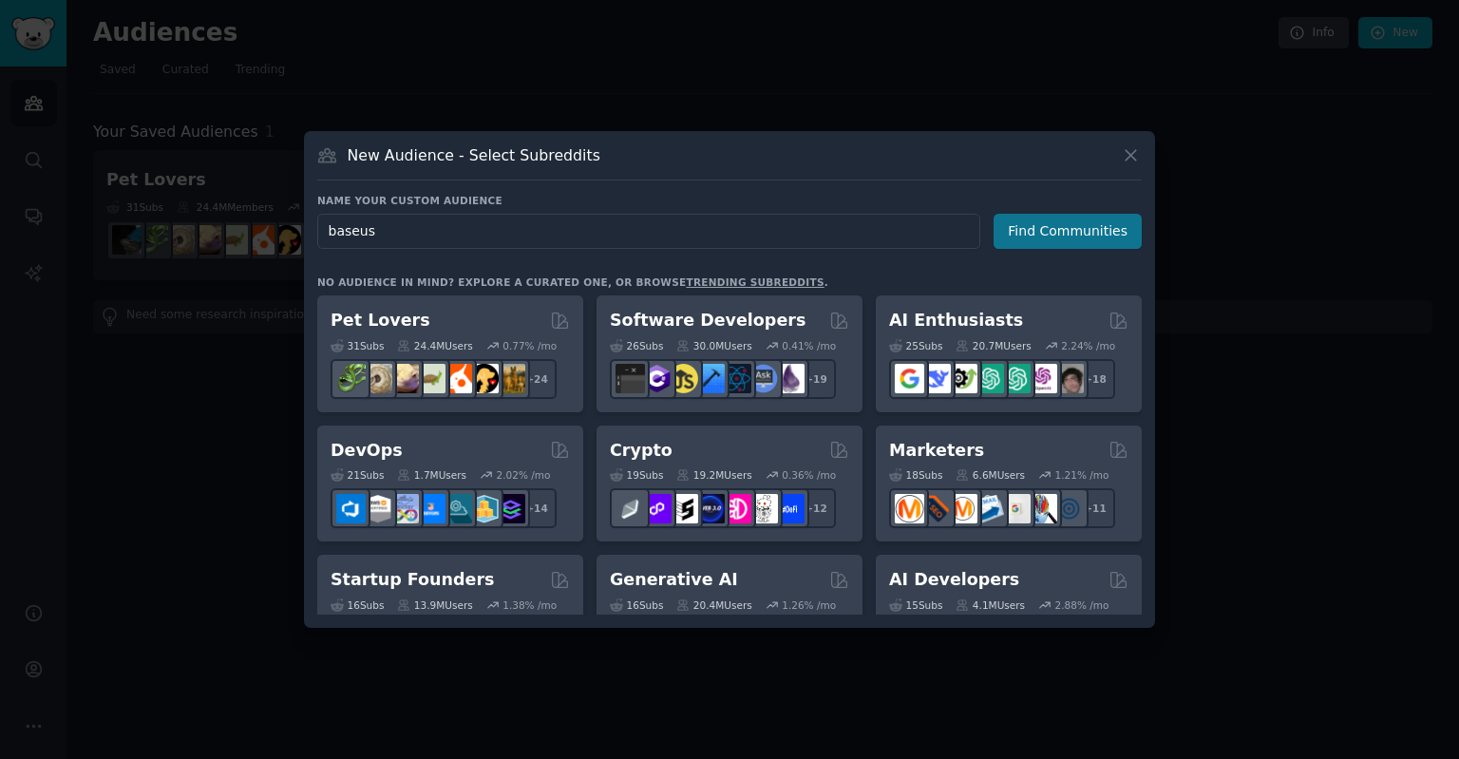
type input "baseus"
click at [1034, 242] on button "Find Communities" at bounding box center [1068, 231] width 148 height 35
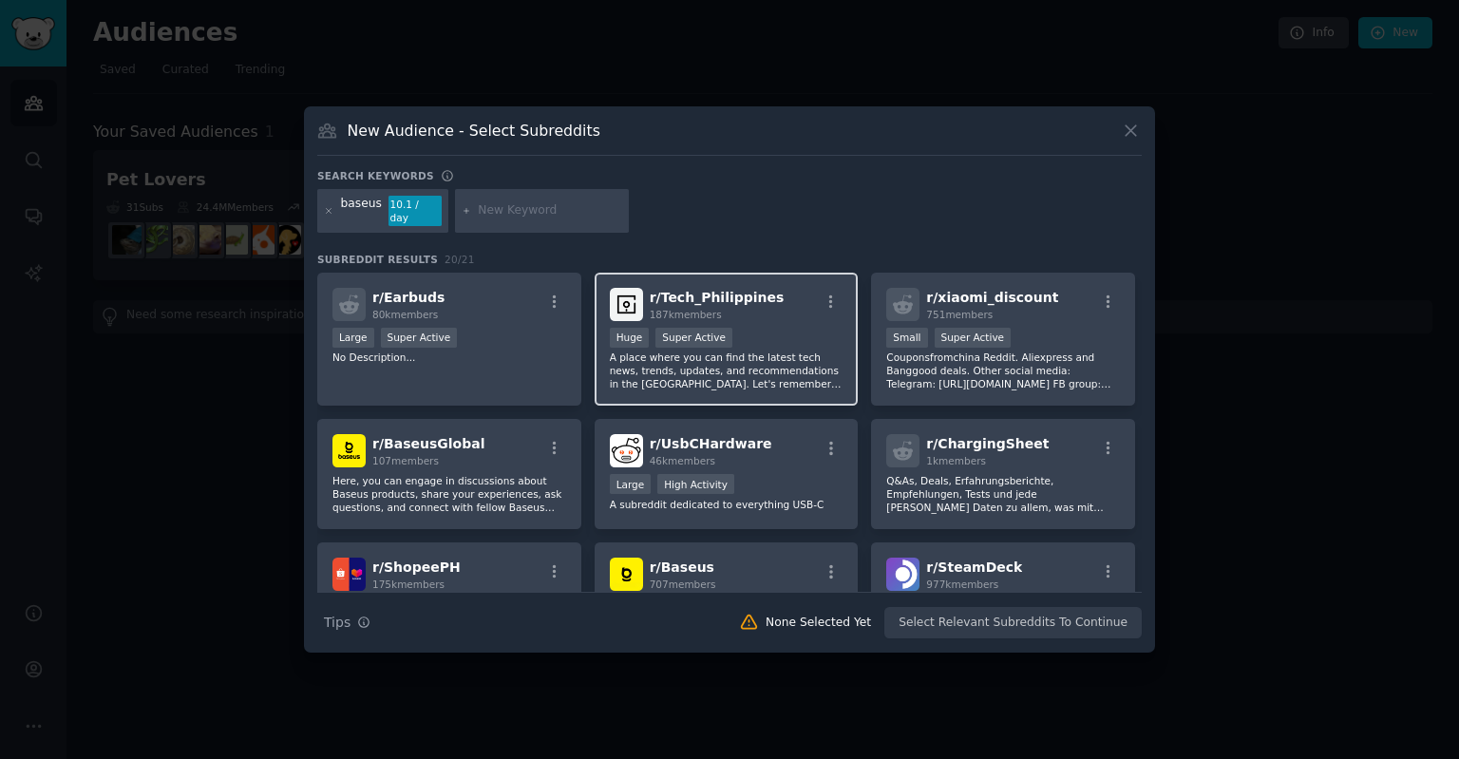
scroll to position [95, 0]
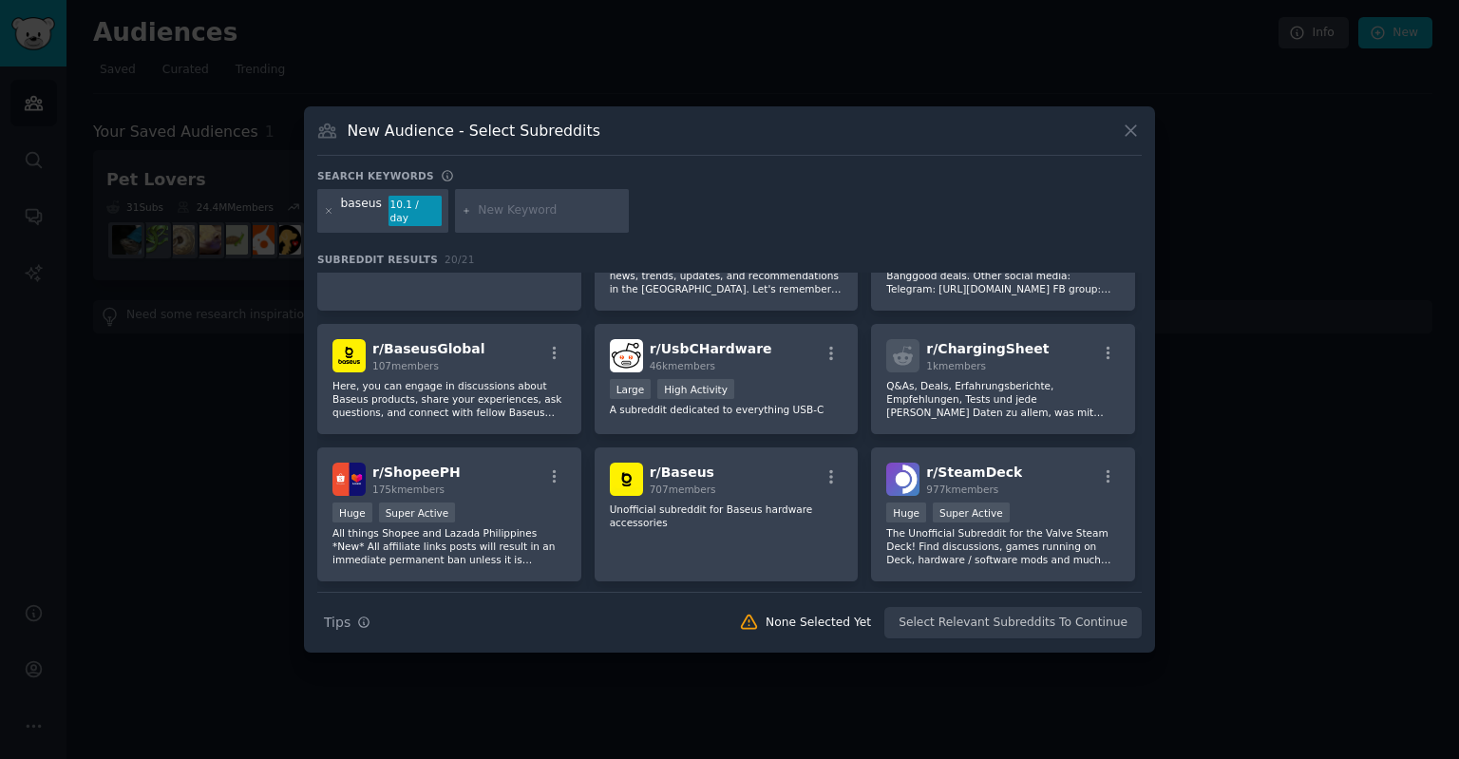
click at [479, 215] on input "text" at bounding box center [550, 210] width 144 height 17
type input "m"
click at [689, 465] on span "r/ Baseus" at bounding box center [682, 471] width 65 height 15
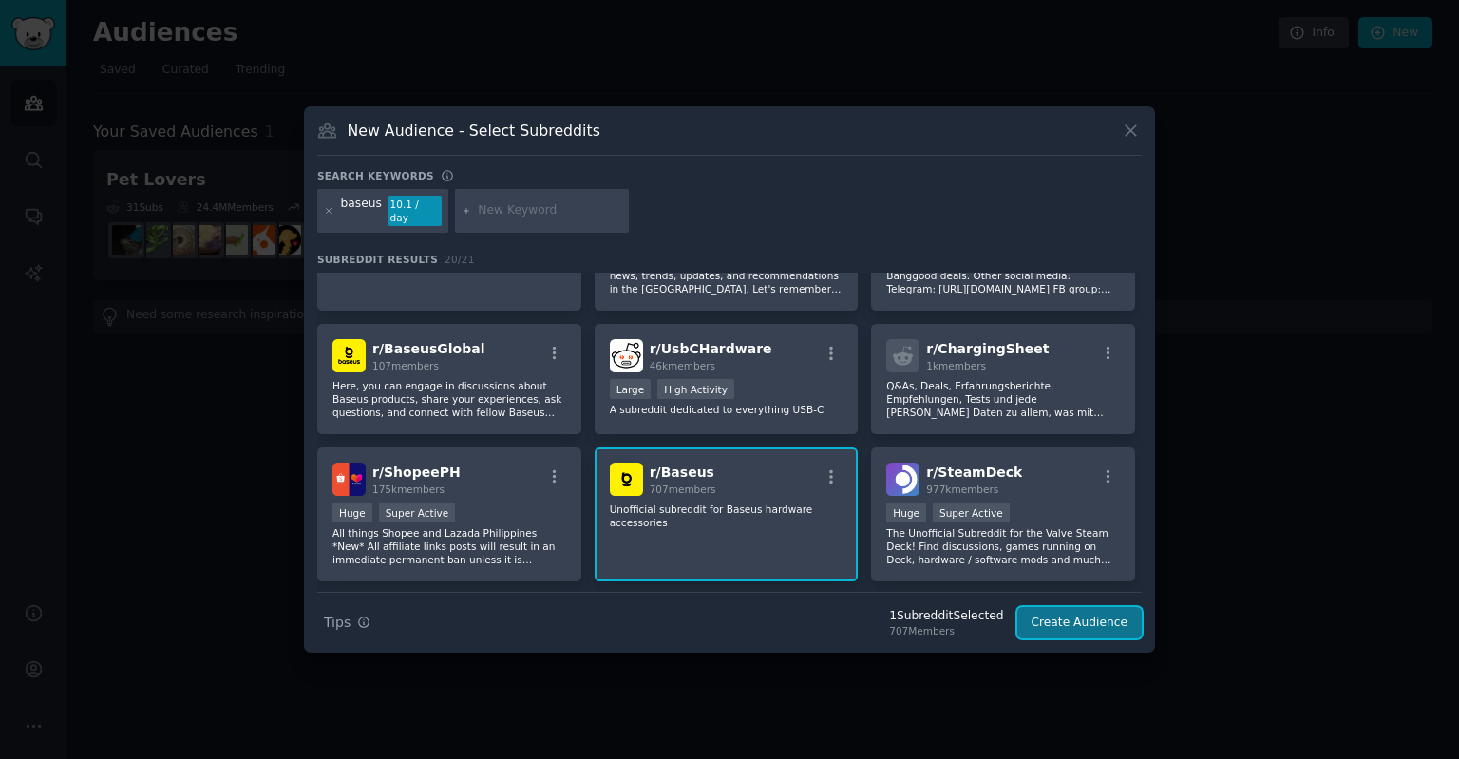
click at [1078, 610] on button "Create Audience" at bounding box center [1079, 623] width 125 height 32
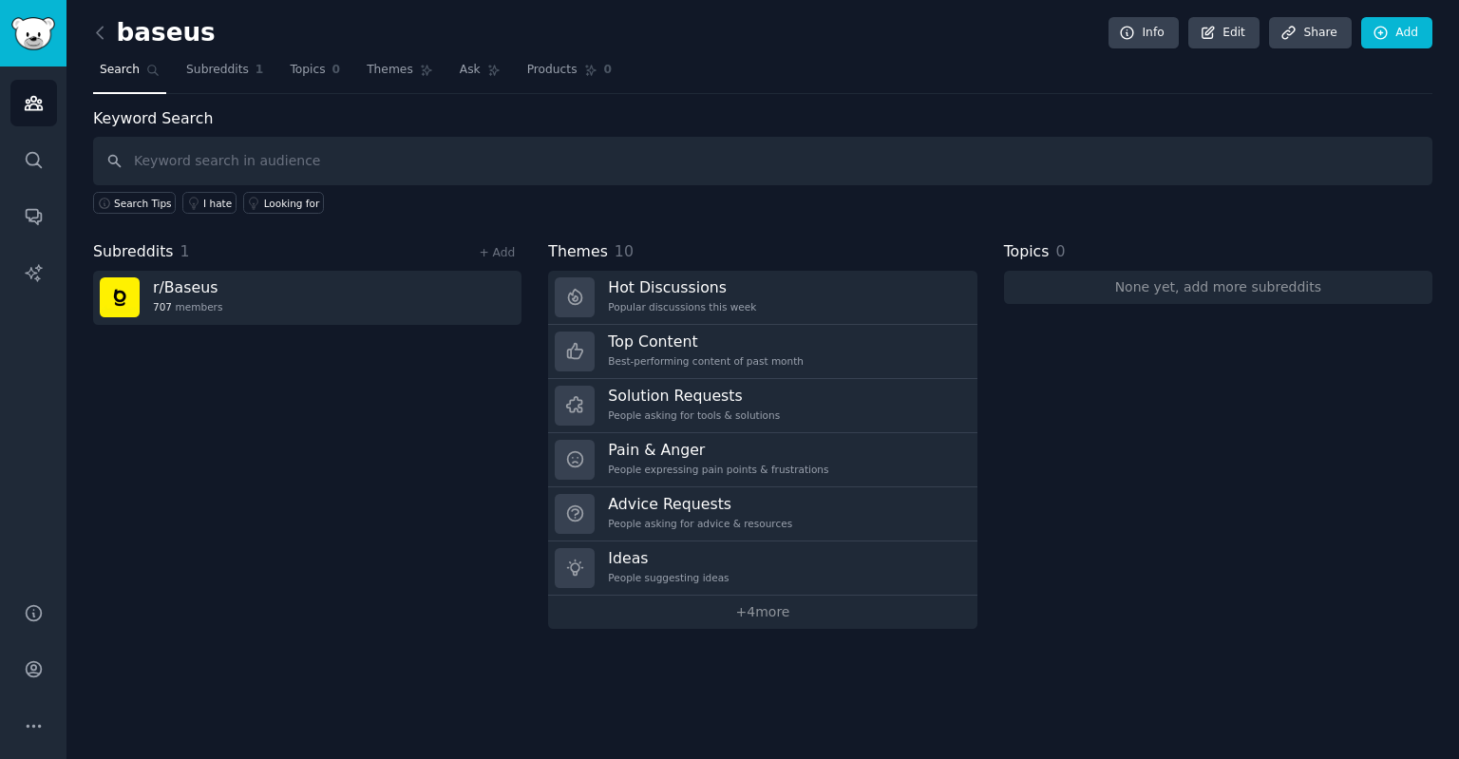
click at [432, 167] on input "text" at bounding box center [762, 161] width 1339 height 48
click at [442, 151] on input "text" at bounding box center [762, 161] width 1339 height 48
click at [452, 142] on input "text" at bounding box center [762, 161] width 1339 height 48
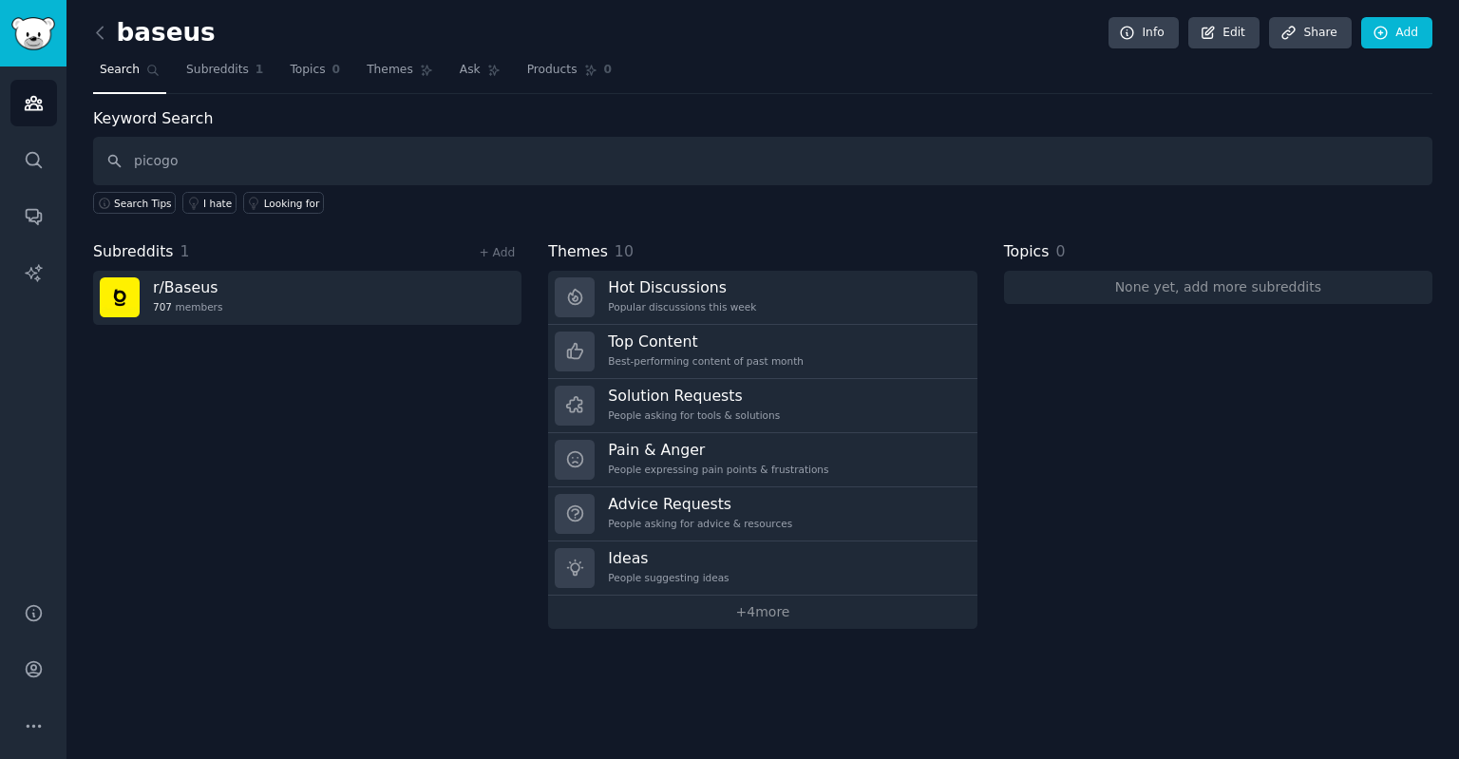
type input "picogo"
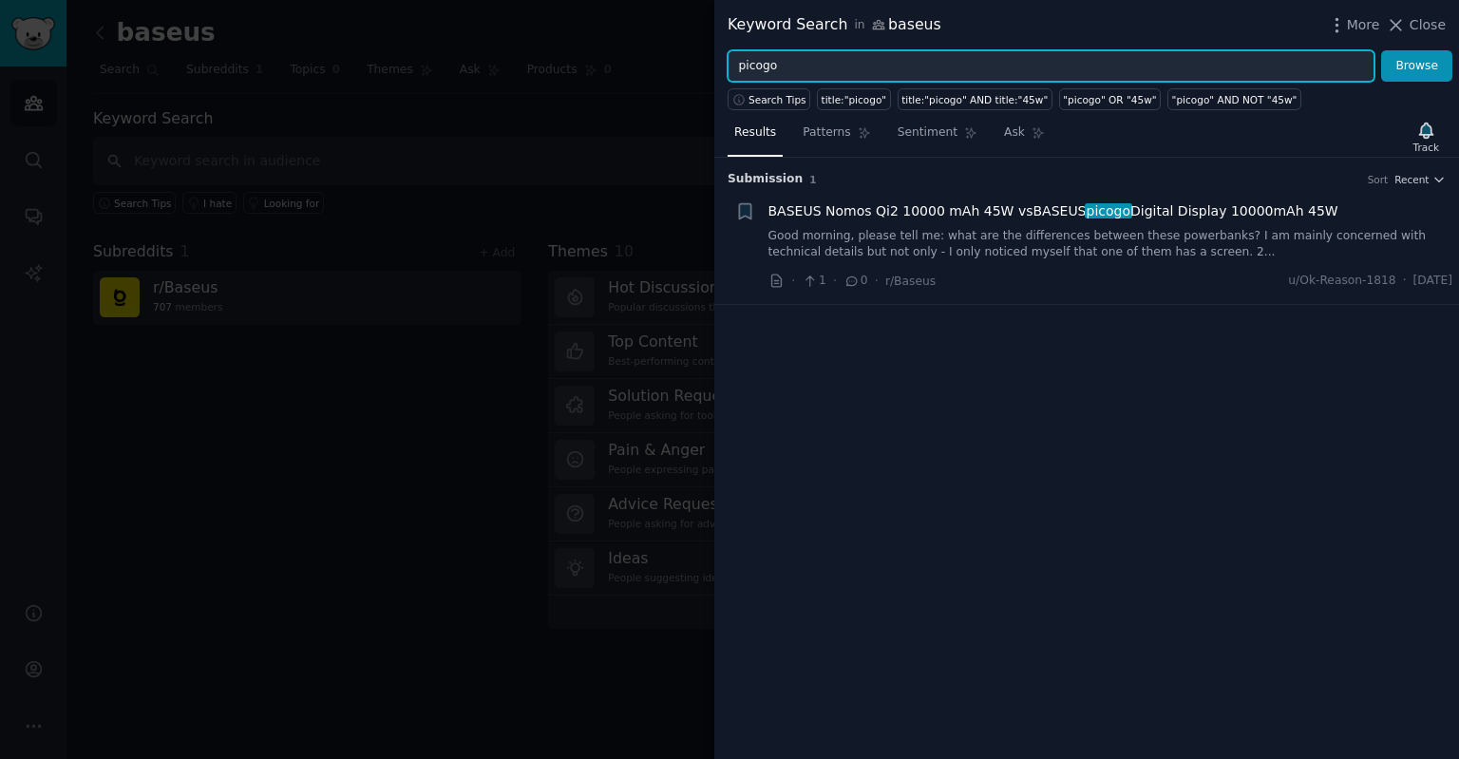
drag, startPoint x: 819, startPoint y: 52, endPoint x: 716, endPoint y: 39, distance: 103.4
click at [716, 39] on div "Keyword Search in baseus More Close picogo Browse Search Tips title:"picogo" ti…" at bounding box center [1086, 379] width 745 height 759
type input "power bank"
click at [1381, 50] on button "Browse" at bounding box center [1416, 66] width 71 height 32
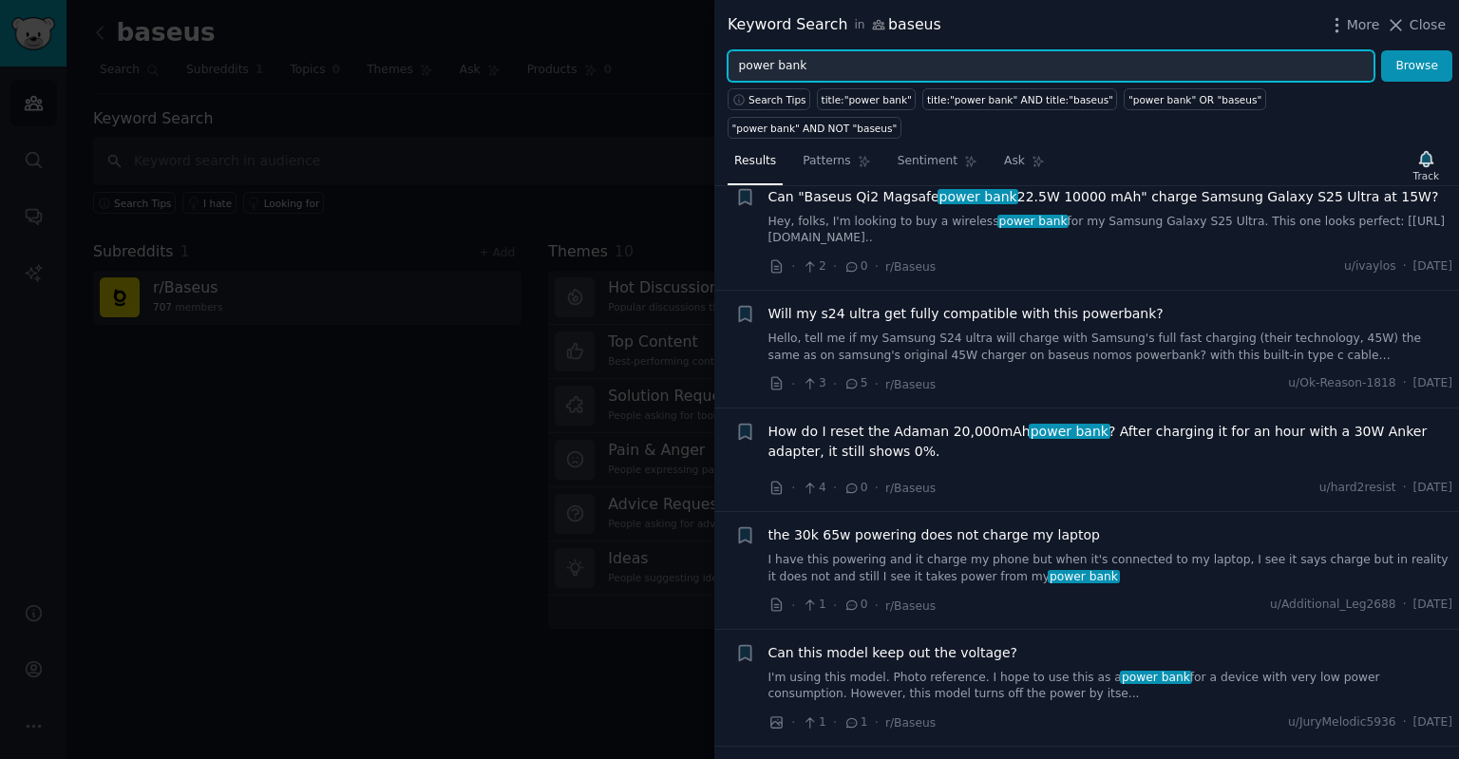
scroll to position [380, 0]
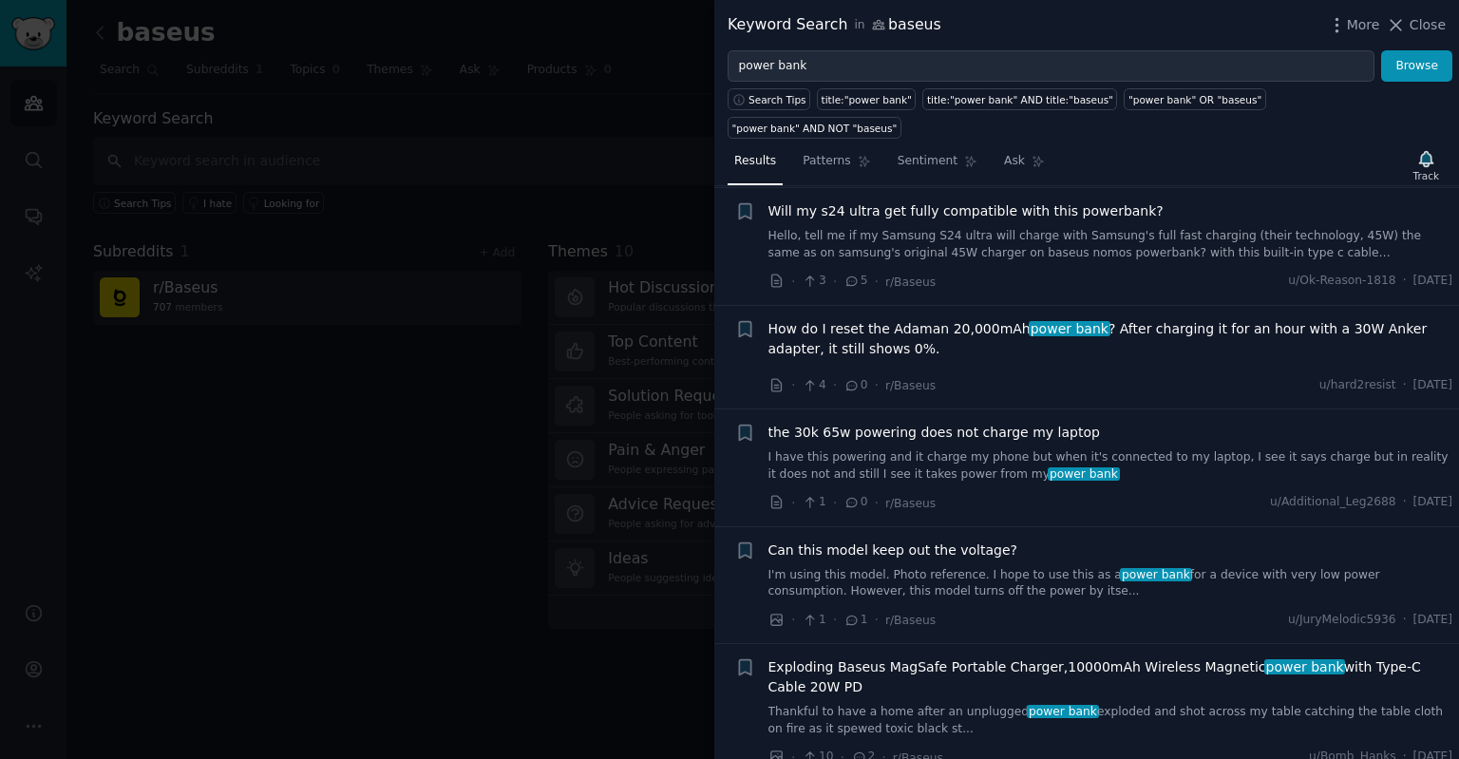
click at [109, 143] on div at bounding box center [729, 379] width 1459 height 759
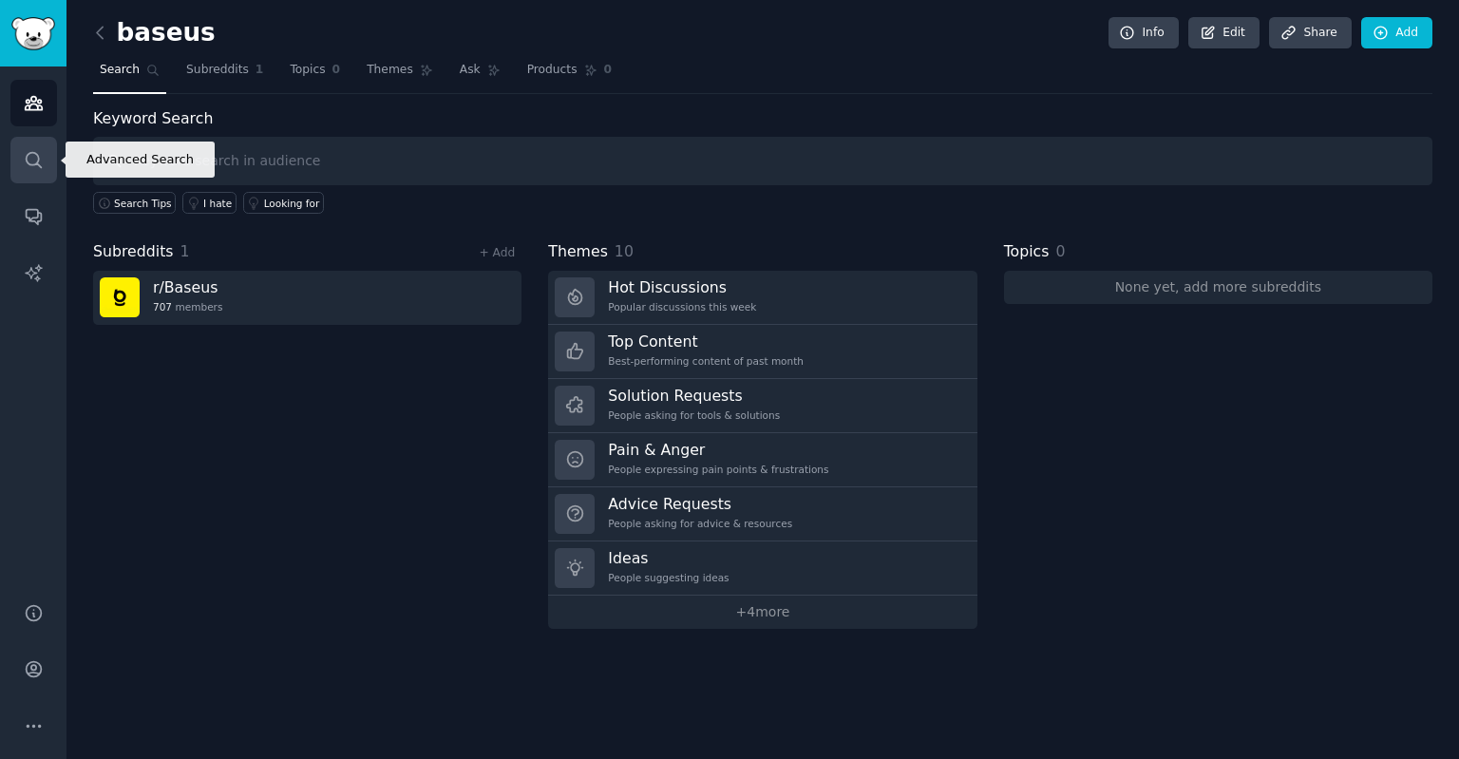
click at [44, 147] on link "Search" at bounding box center [33, 160] width 47 height 47
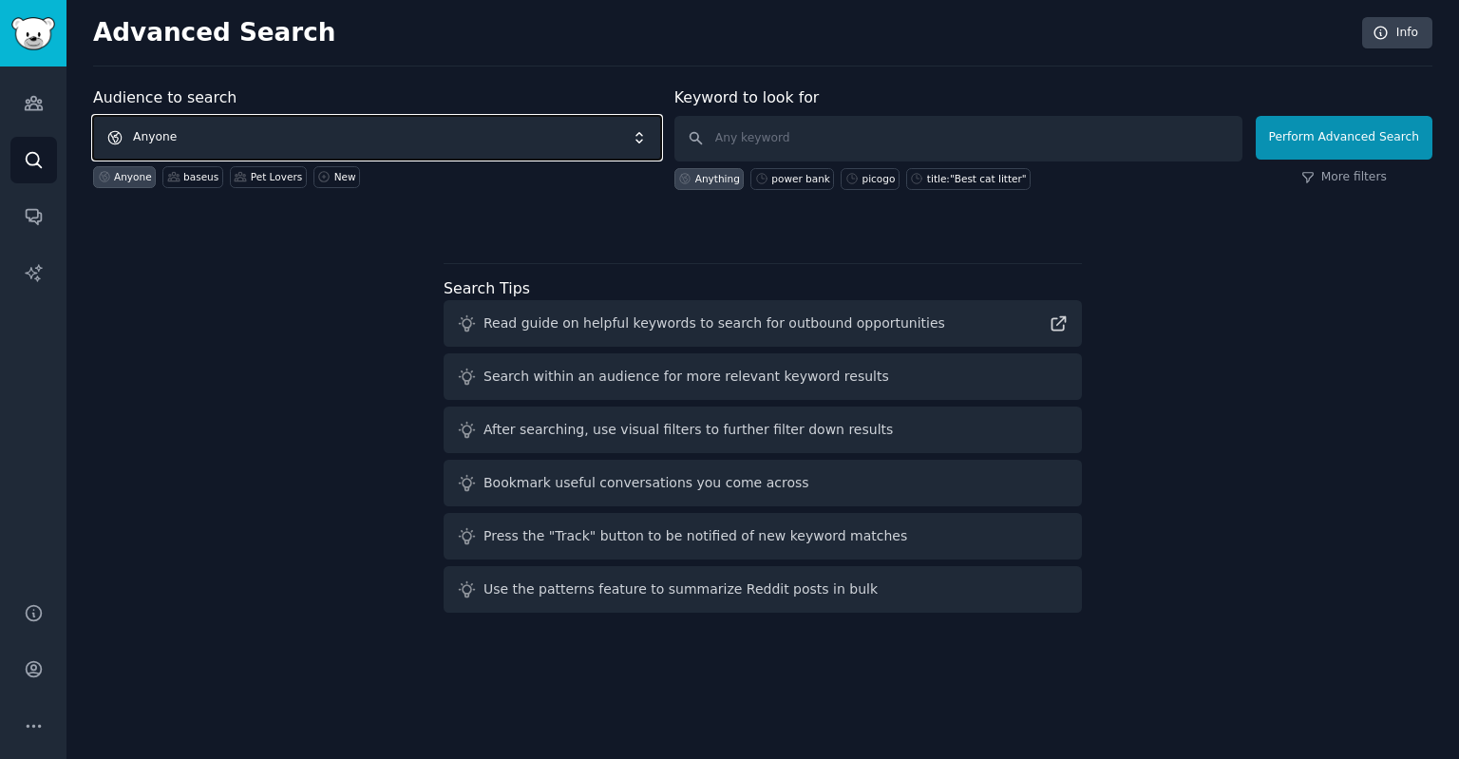
click at [365, 138] on span "Anyone" at bounding box center [377, 138] width 568 height 44
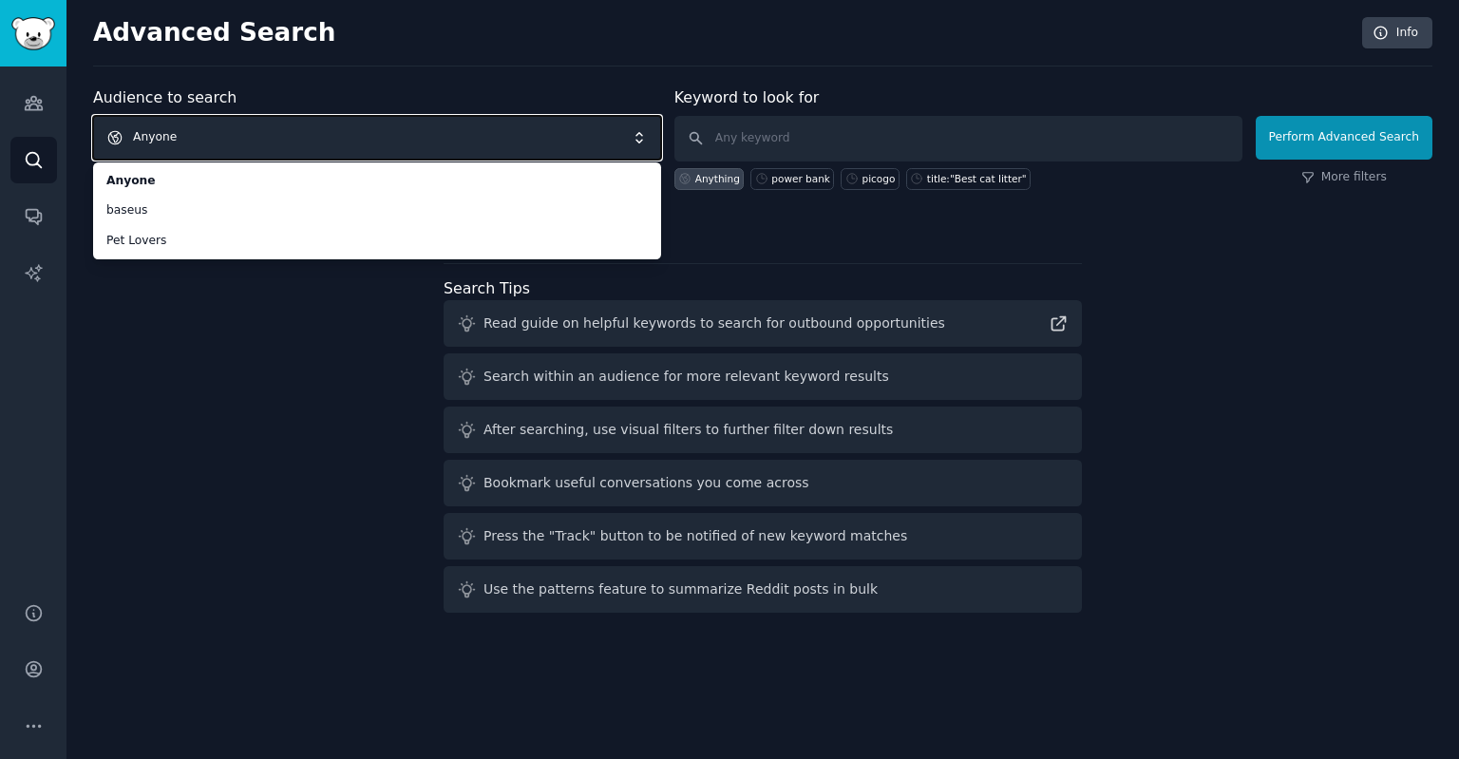
click at [235, 133] on span "Anyone" at bounding box center [377, 138] width 568 height 44
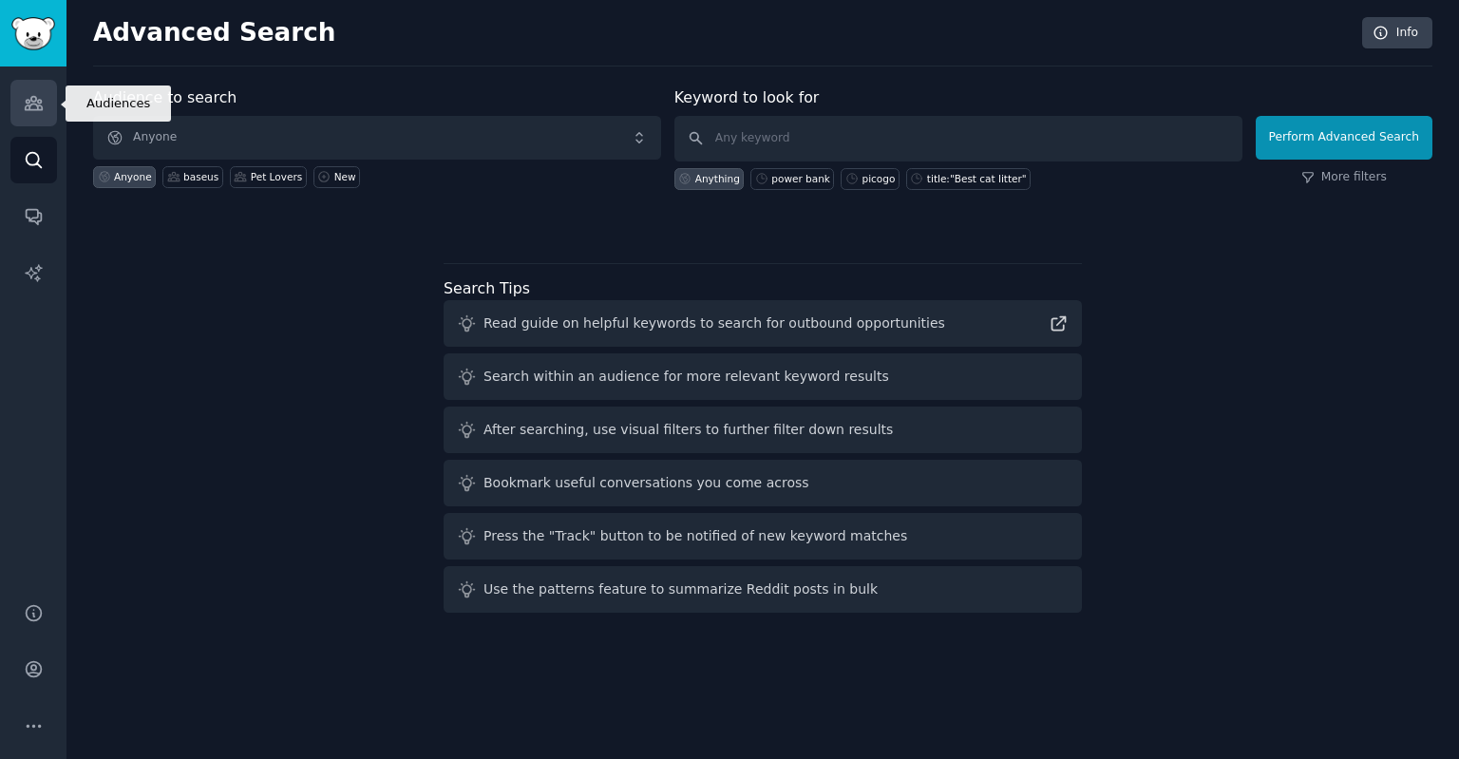
click at [30, 90] on link "Audiences" at bounding box center [33, 103] width 47 height 47
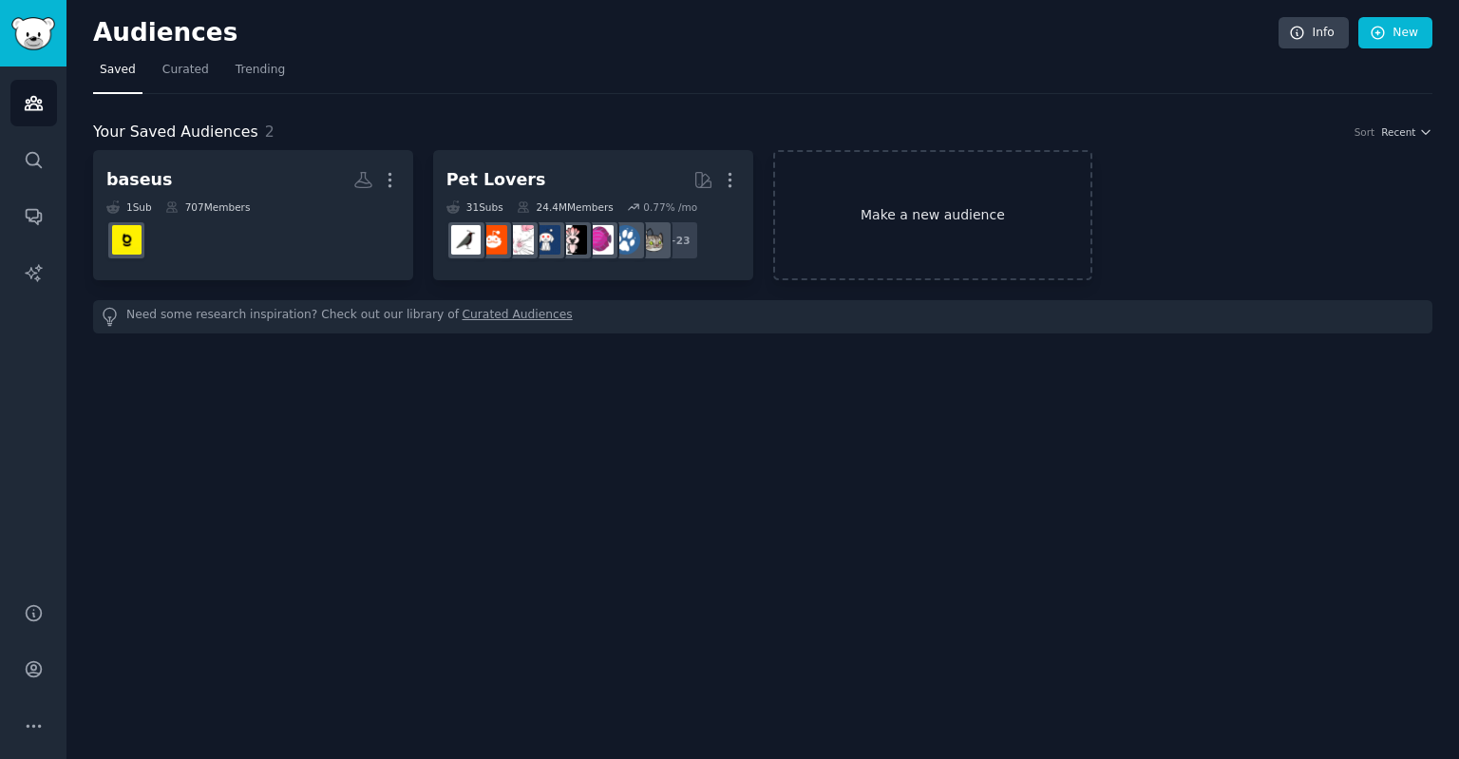
click at [861, 196] on link "Make a new audience" at bounding box center [933, 215] width 320 height 130
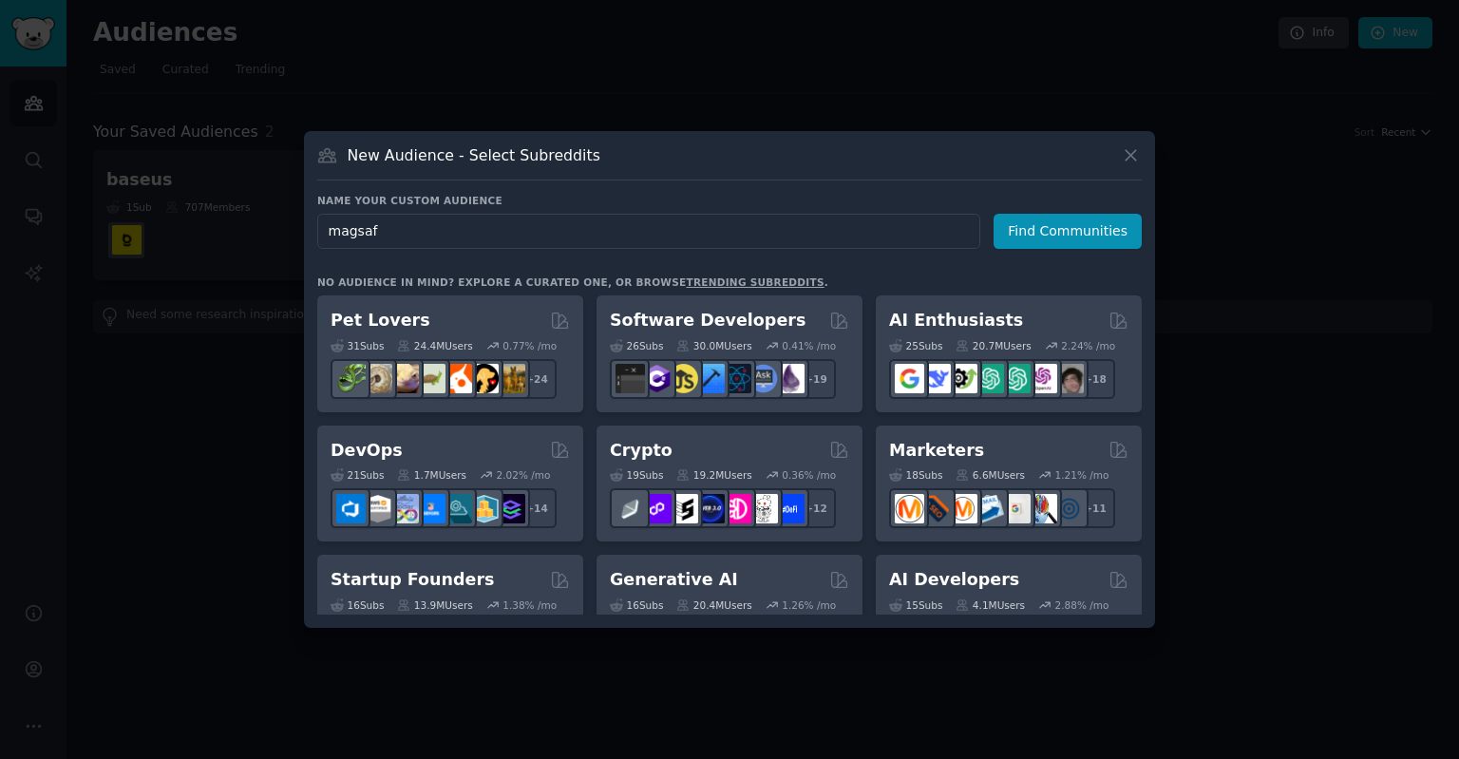
type input "magsafe"
click button "Find Communities" at bounding box center [1068, 231] width 148 height 35
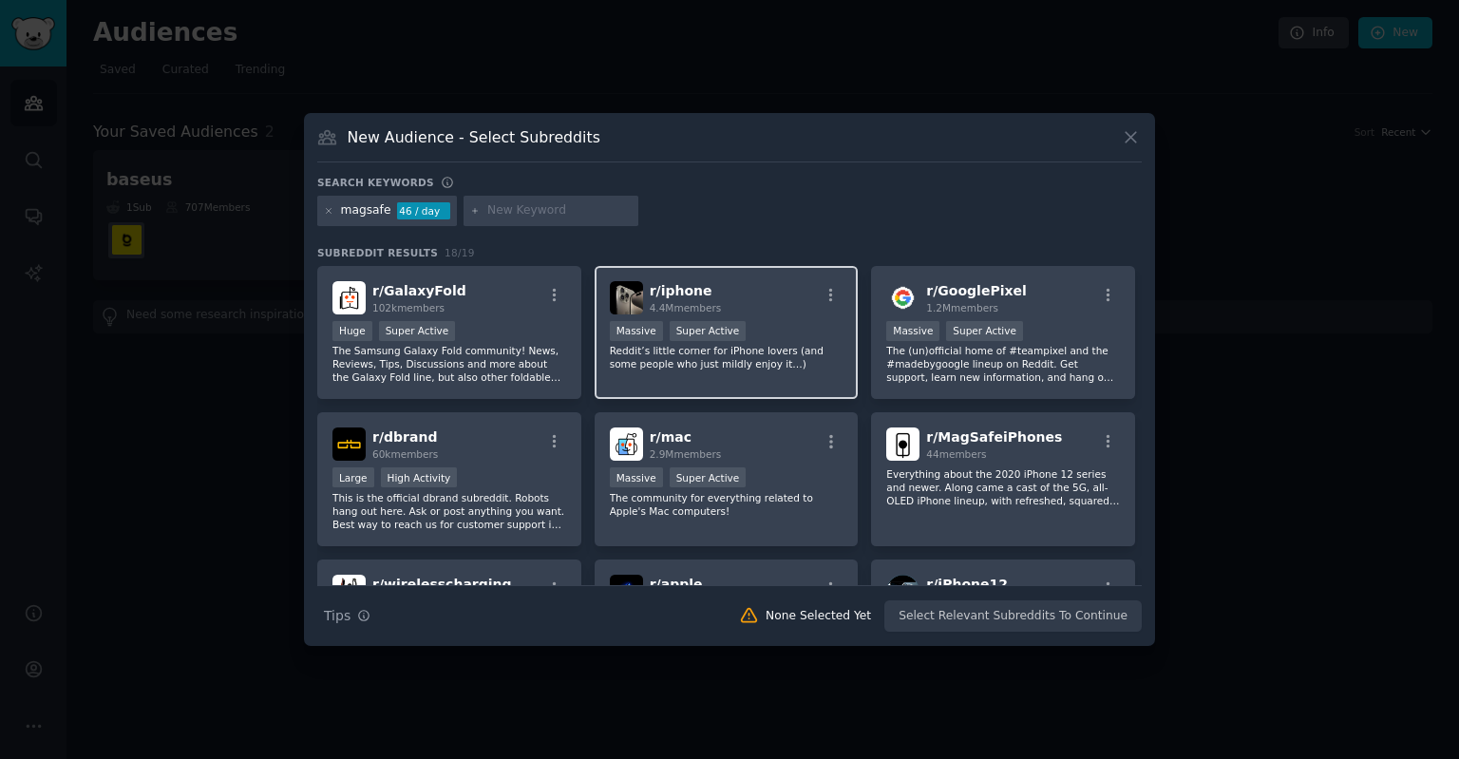
click at [771, 312] on div "r/ iphone 4.4M members" at bounding box center [727, 297] width 234 height 33
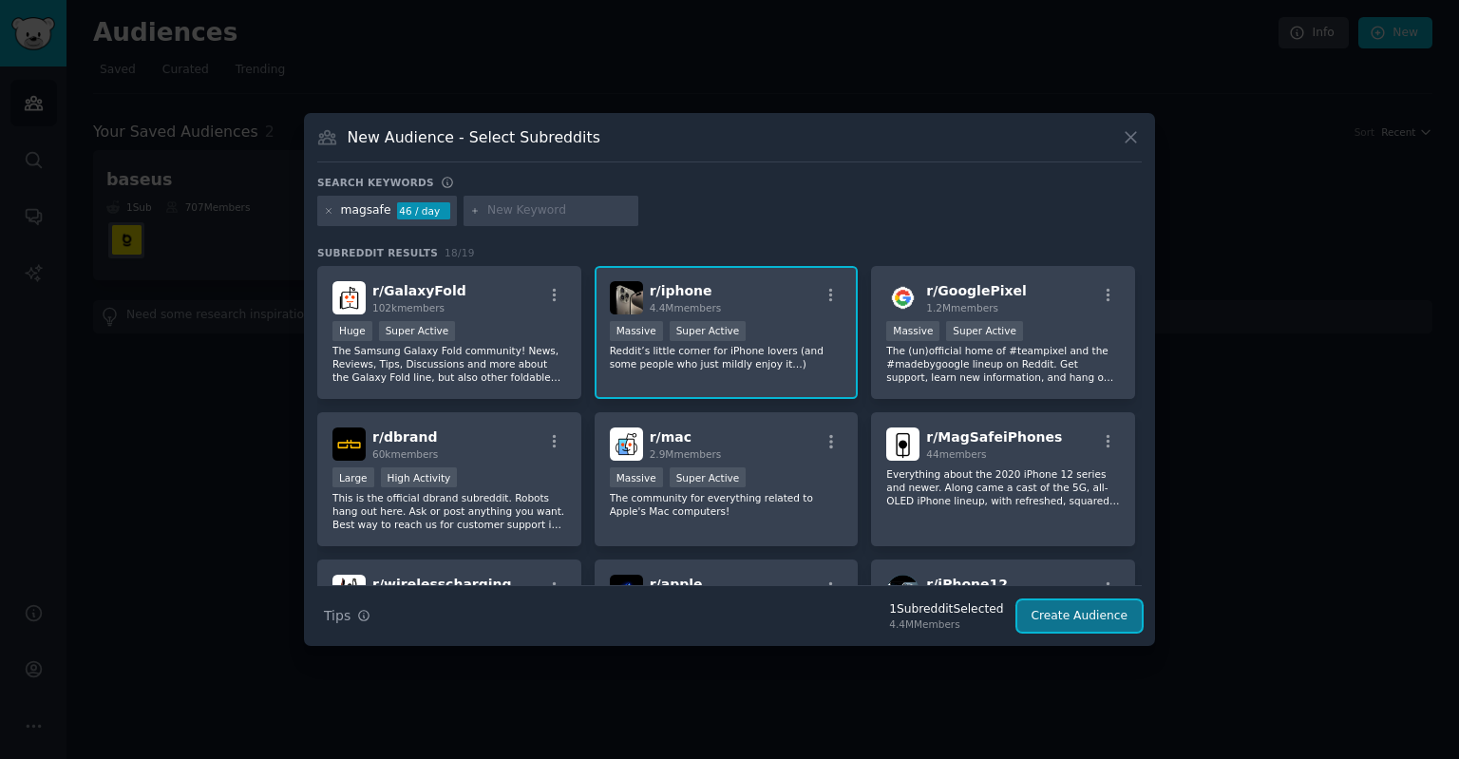
click at [1085, 613] on button "Create Audience" at bounding box center [1079, 616] width 125 height 32
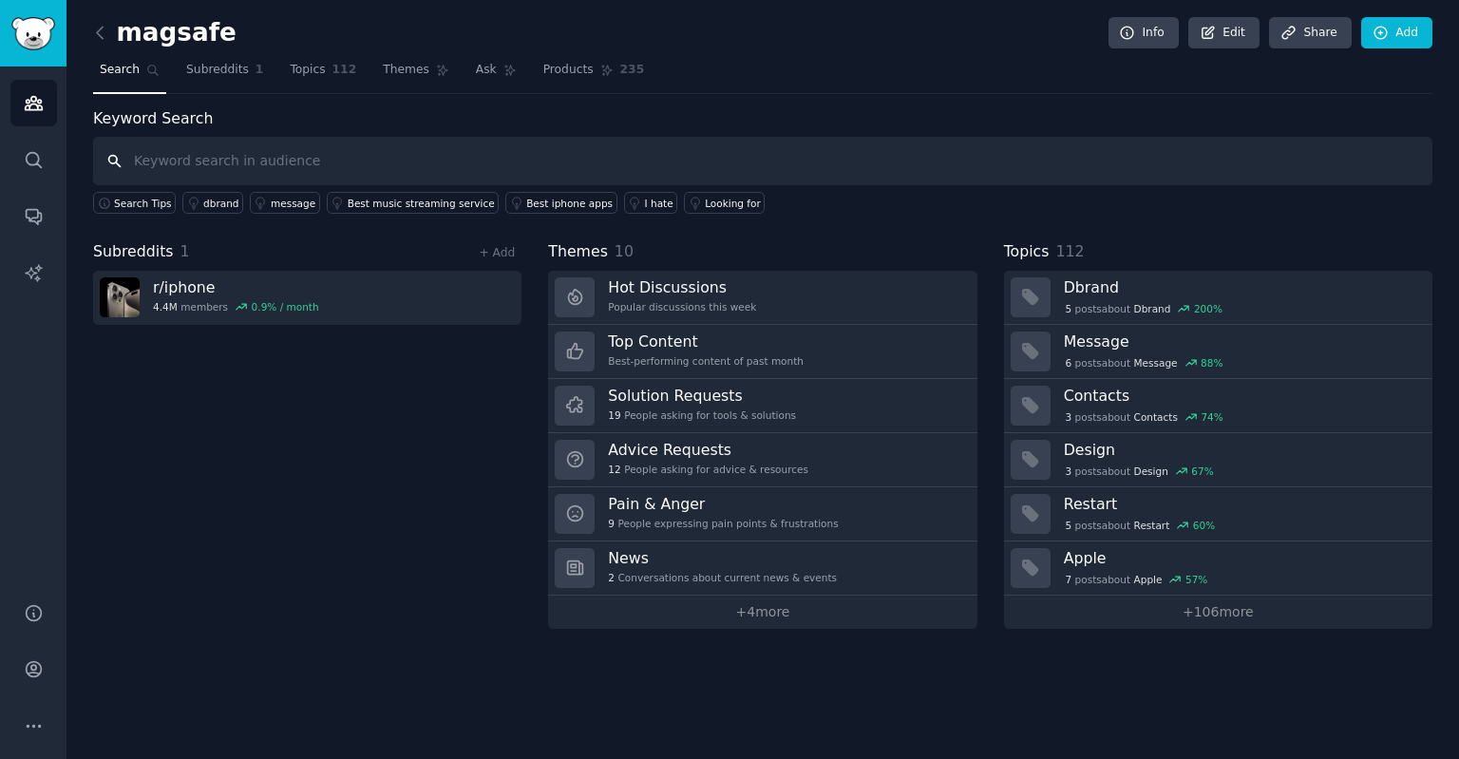
click at [258, 137] on input "text" at bounding box center [762, 161] width 1339 height 48
type input "baseus"
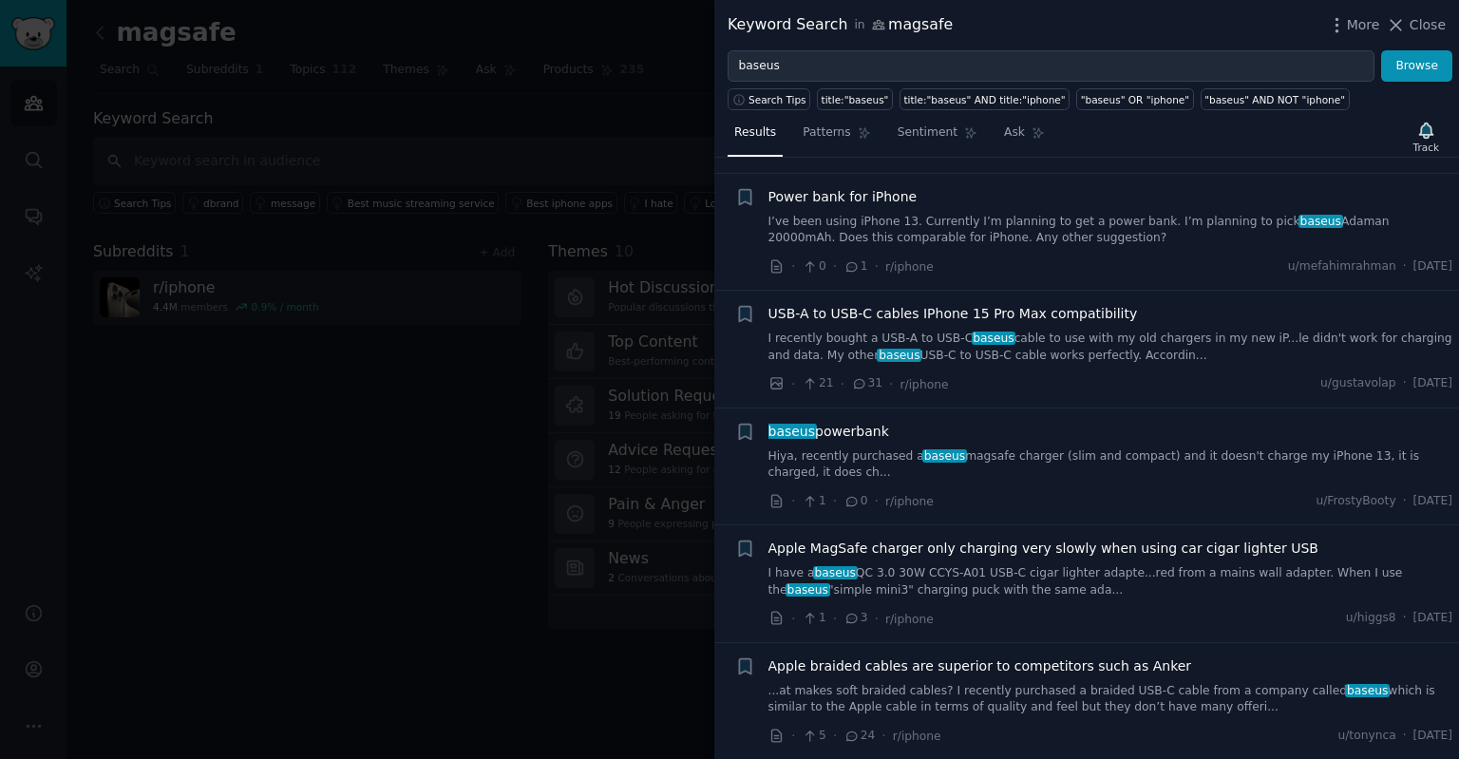
scroll to position [1894, 0]
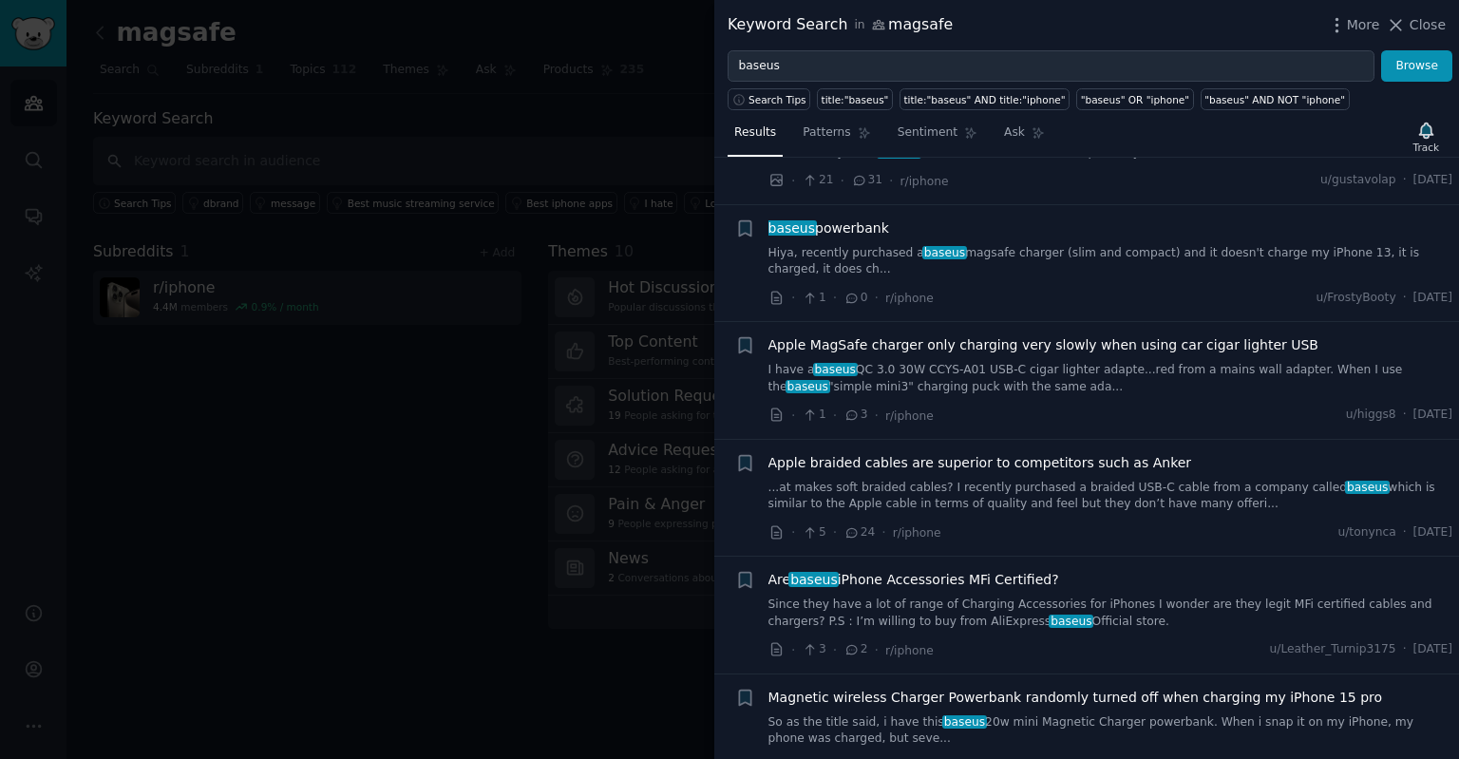
click at [815, 43] on div "Keyword Search in magsafe More Close" at bounding box center [1086, 25] width 745 height 50
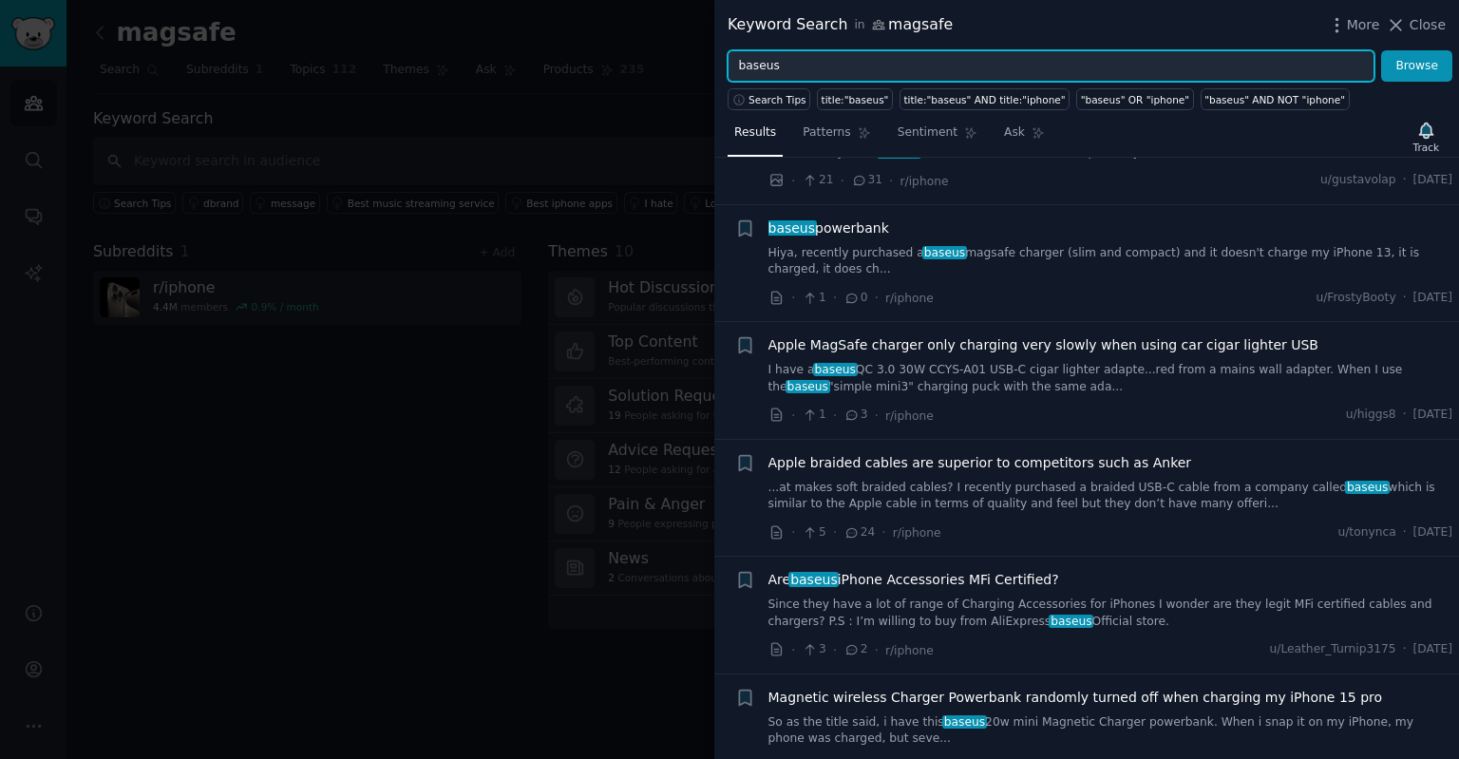
drag, startPoint x: 797, startPoint y: 64, endPoint x: 600, endPoint y: 41, distance: 197.9
click at [600, 41] on div "Keyword Search in magsafe More Close baseus Browse Search Tips title:"baseus" t…" at bounding box center [729, 379] width 1459 height 759
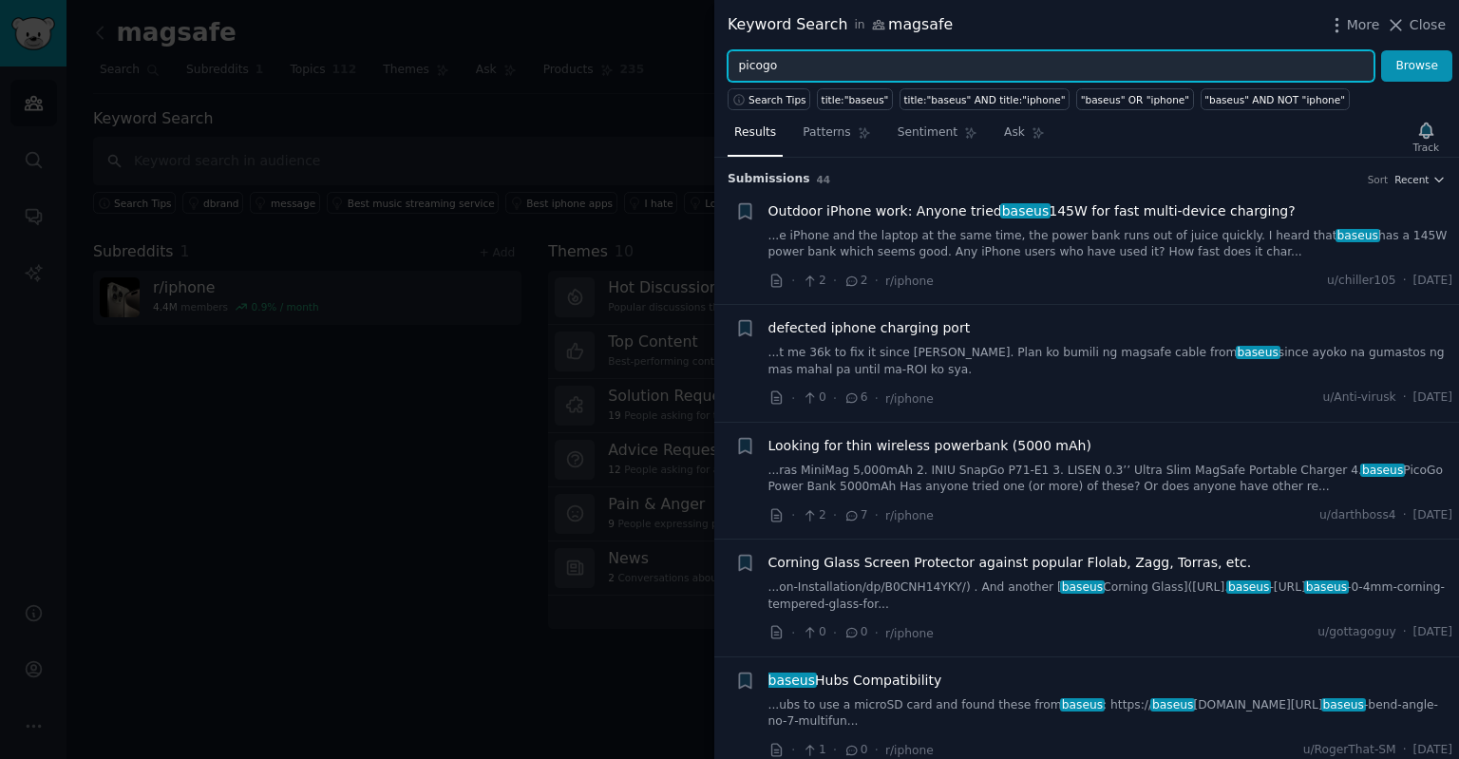
type input "picogo"
click at [1381, 50] on button "Browse" at bounding box center [1416, 66] width 71 height 32
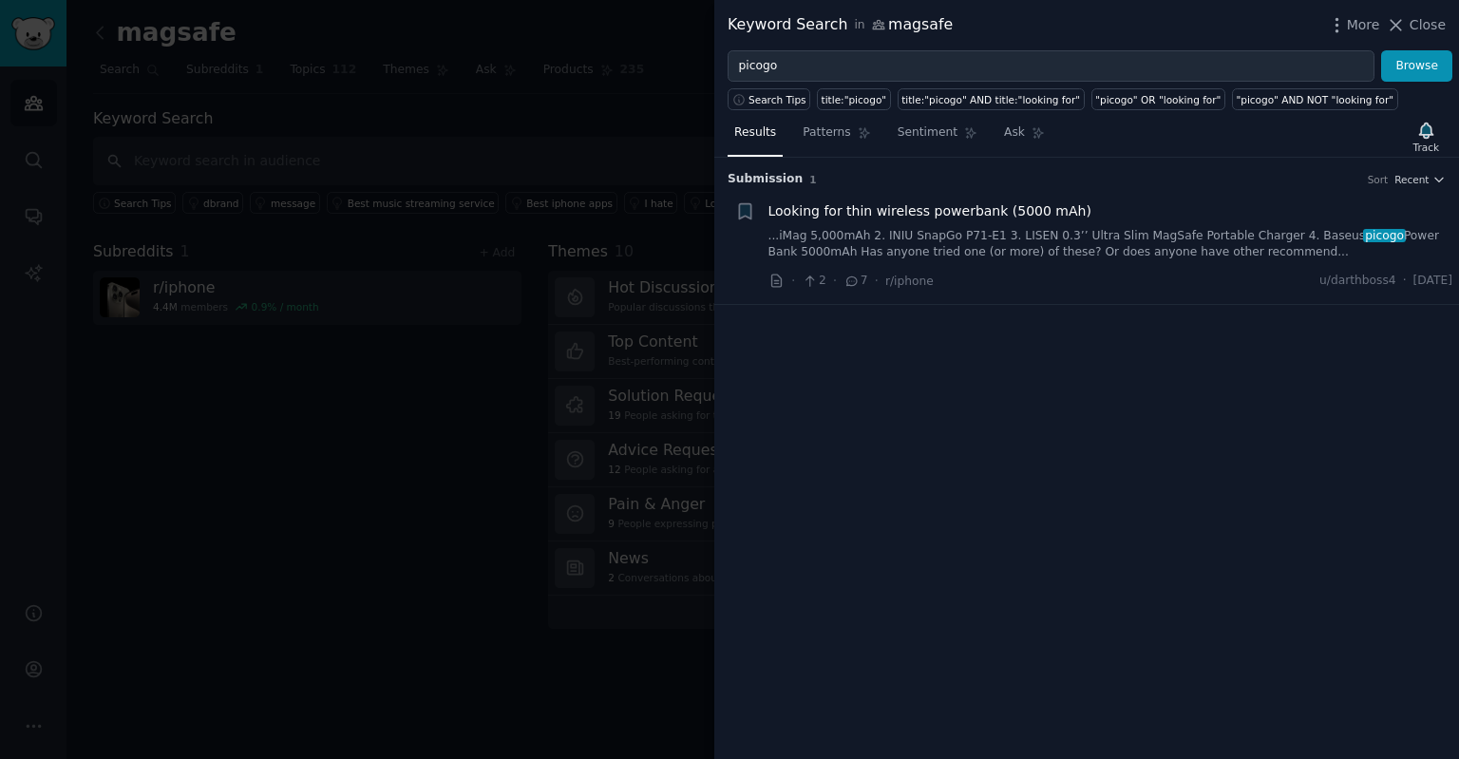
click at [933, 213] on span "Looking for thin wireless powerbank (5000 mAh)" at bounding box center [929, 211] width 323 height 20
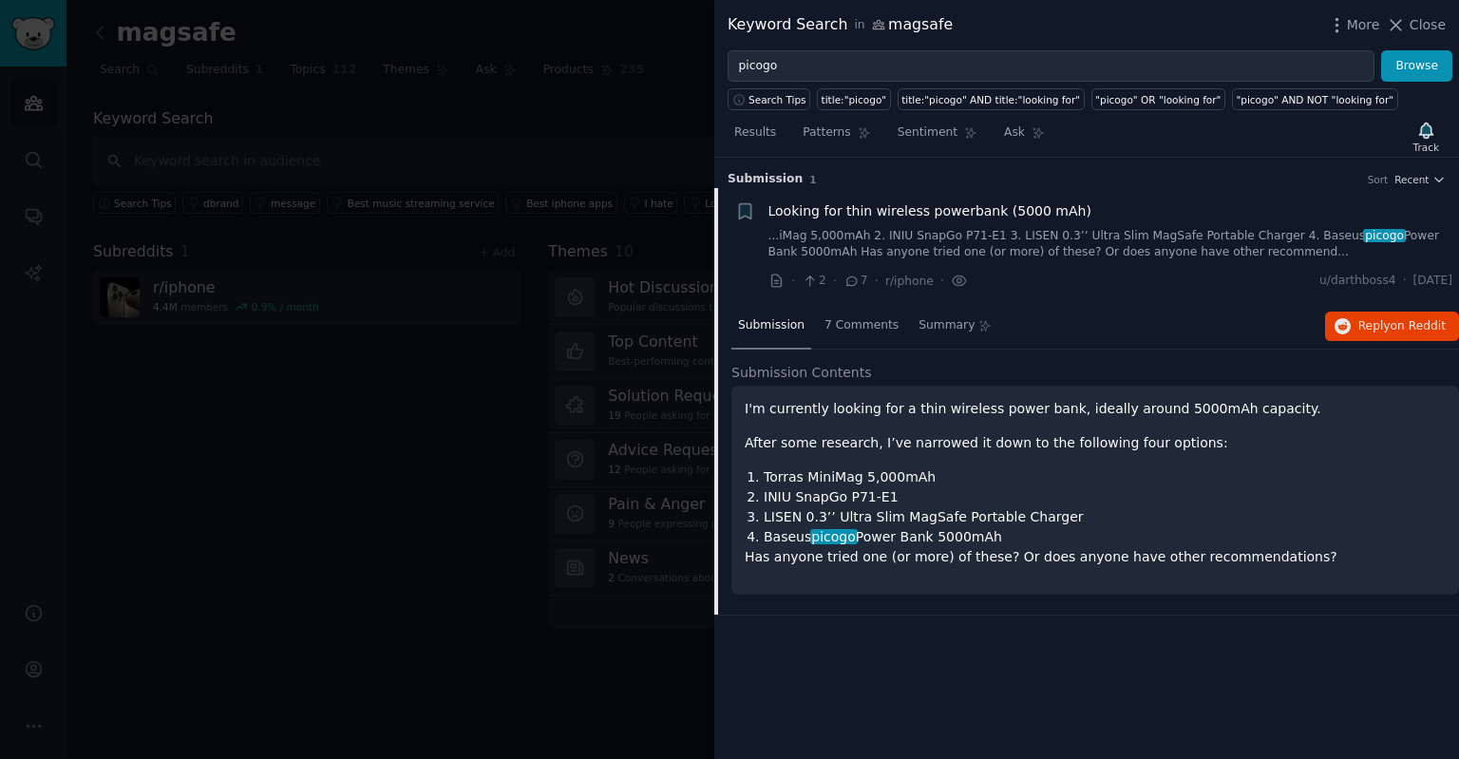
click at [926, 490] on li "INIU SnapGo P71-E1" at bounding box center [1105, 497] width 682 height 20
click at [914, 428] on div "I'm currently looking for a thin wireless power bank, ideally around 5000mAh ca…" at bounding box center [1095, 483] width 701 height 168
click at [862, 329] on span "7 Comments" at bounding box center [861, 325] width 74 height 17
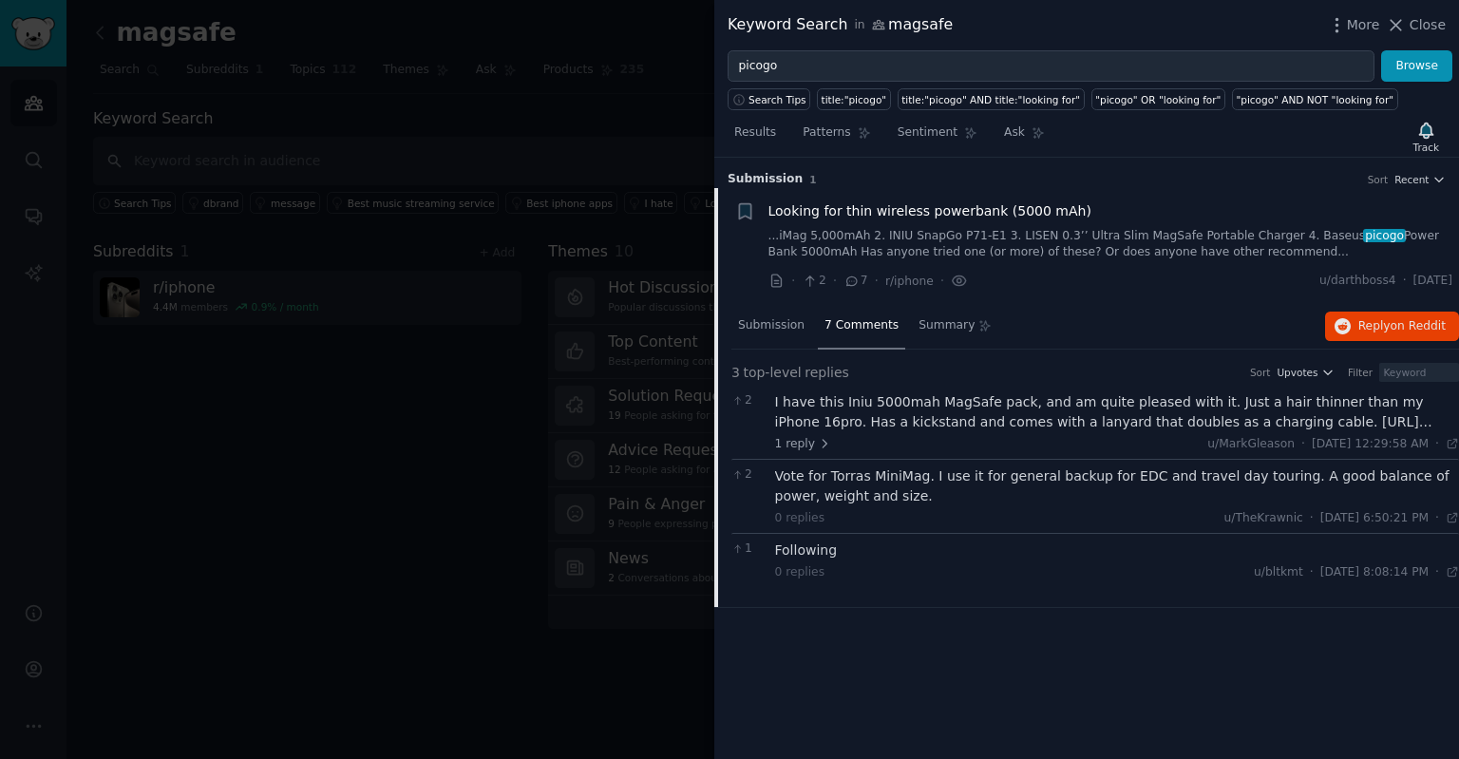
click at [530, 97] on div at bounding box center [729, 379] width 1459 height 759
